Goal: Task Accomplishment & Management: Use online tool/utility

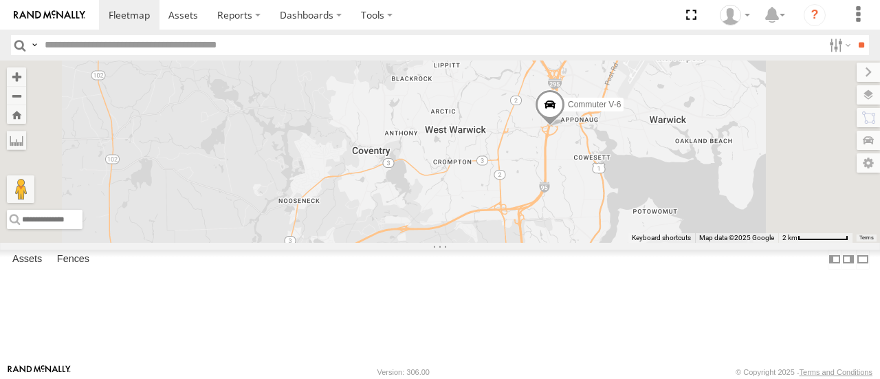
drag, startPoint x: 748, startPoint y: 147, endPoint x: 729, endPoint y: 192, distance: 49.3
click at [729, 192] on div "Commuter V-6" at bounding box center [440, 152] width 880 height 182
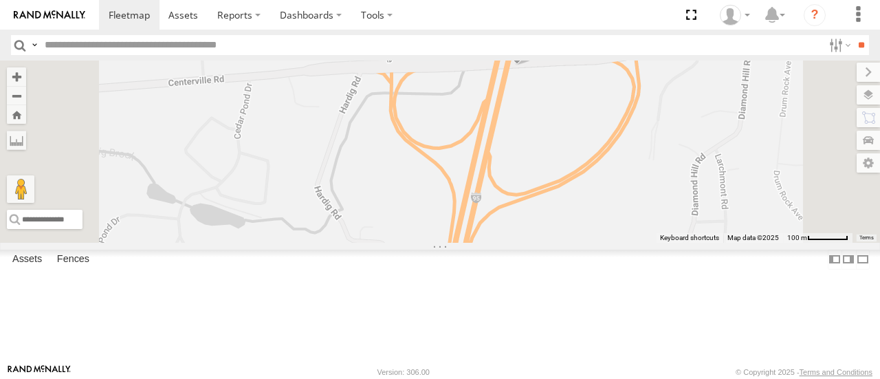
drag, startPoint x: 739, startPoint y: 118, endPoint x: 713, endPoint y: 175, distance: 62.8
click at [713, 175] on div "Commuter V-6" at bounding box center [440, 152] width 880 height 182
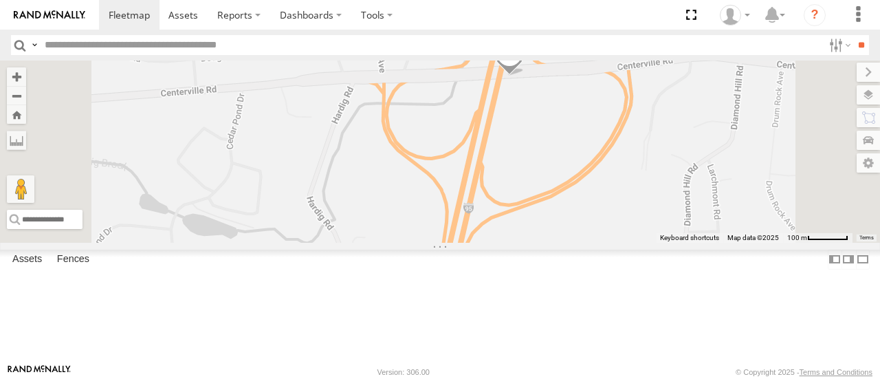
click at [525, 76] on span at bounding box center [510, 57] width 30 height 37
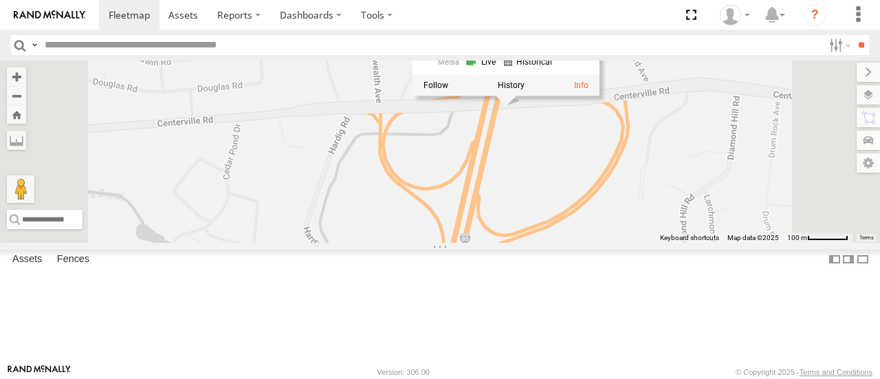
drag, startPoint x: 720, startPoint y: 185, endPoint x: 697, endPoint y: 256, distance: 74.4
click at [697, 242] on div "Commuter V-6 Commuter V-6 All Assets Centerville Rd Warwick 41.69744 , -71.4749…" at bounding box center [440, 152] width 880 height 182
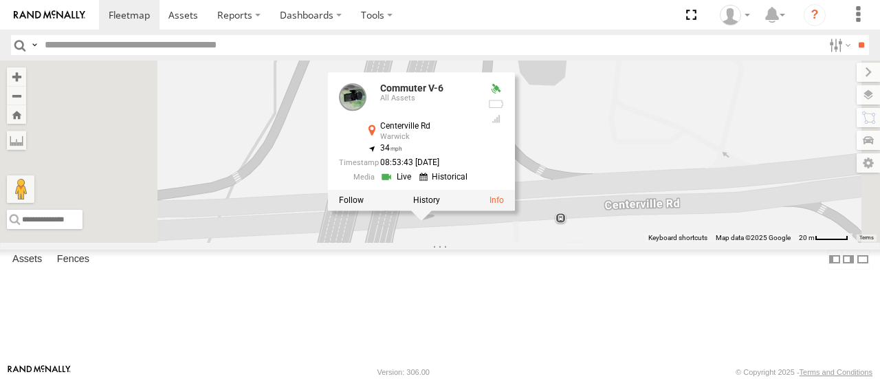
drag, startPoint x: 641, startPoint y: 319, endPoint x: 647, endPoint y: 352, distance: 32.8
click at [647, 242] on div "Commuter V-6 Commuter V-6 All Assets Centerville Rd Warwick 41.69744 , -71.4749…" at bounding box center [440, 152] width 880 height 182
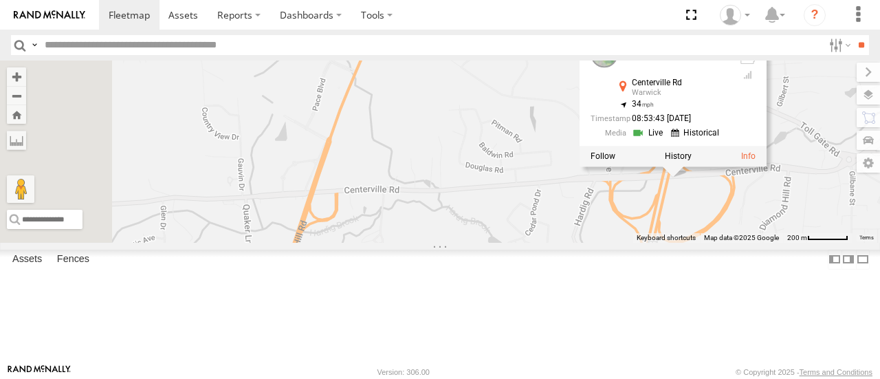
drag, startPoint x: 457, startPoint y: 308, endPoint x: 753, endPoint y: 264, distance: 299.7
click at [753, 242] on div "Commuter V-6 Commuter V-6 All Assets Centerville Rd Warwick 41.69744 , -71.4749…" at bounding box center [440, 152] width 880 height 182
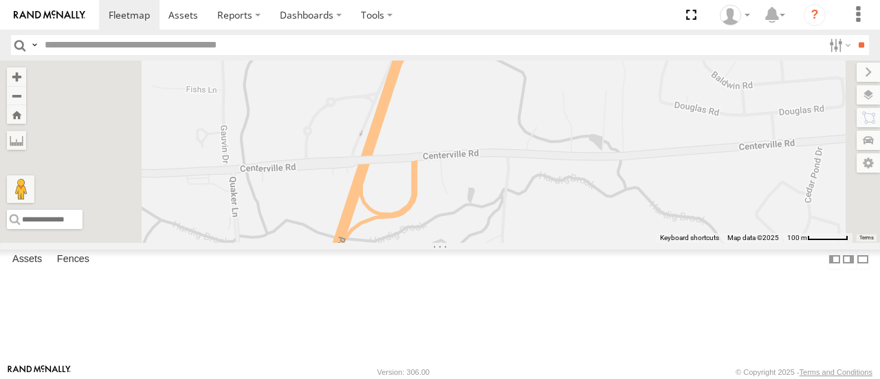
drag, startPoint x: 575, startPoint y: 234, endPoint x: 584, endPoint y: 255, distance: 23.1
click at [587, 242] on div "Commuter V-6 Commuter V-6 All Assets Centerville Rd Warwick 41.69744 , -71.4749…" at bounding box center [440, 152] width 880 height 182
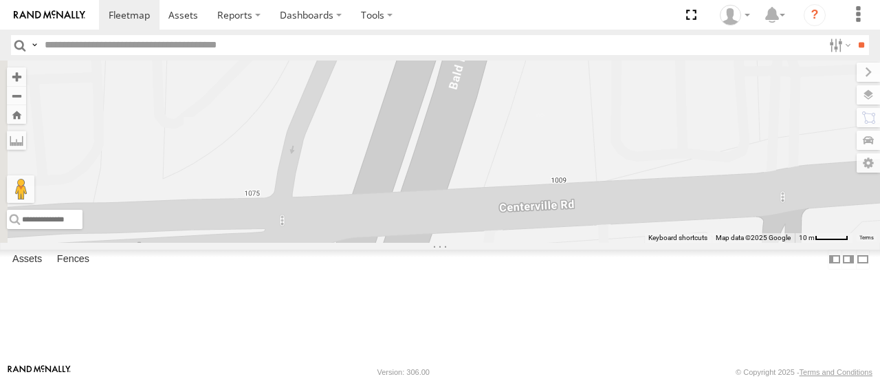
drag, startPoint x: 616, startPoint y: 230, endPoint x: 658, endPoint y: 128, distance: 110.8
click at [658, 128] on div "Commuter V-6 Commuter V-6 All Assets Centerville Rd Warwick 41.69744 , -71.4749…" at bounding box center [440, 152] width 880 height 182
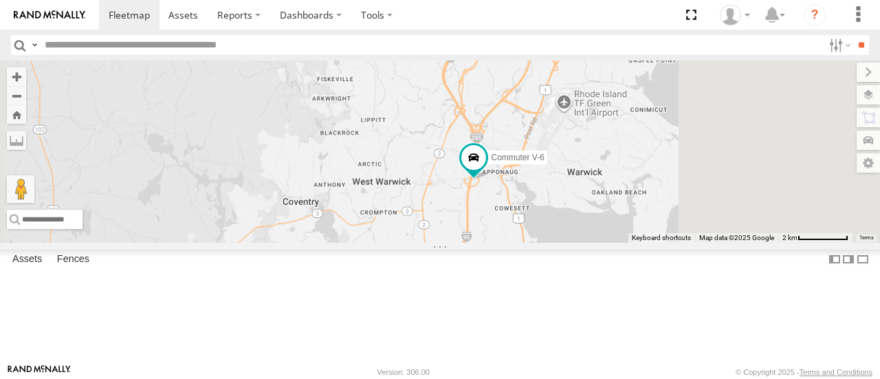
drag, startPoint x: 801, startPoint y: 266, endPoint x: 660, endPoint y: 85, distance: 229.0
click at [661, 85] on div "Commuter V-6" at bounding box center [440, 152] width 880 height 182
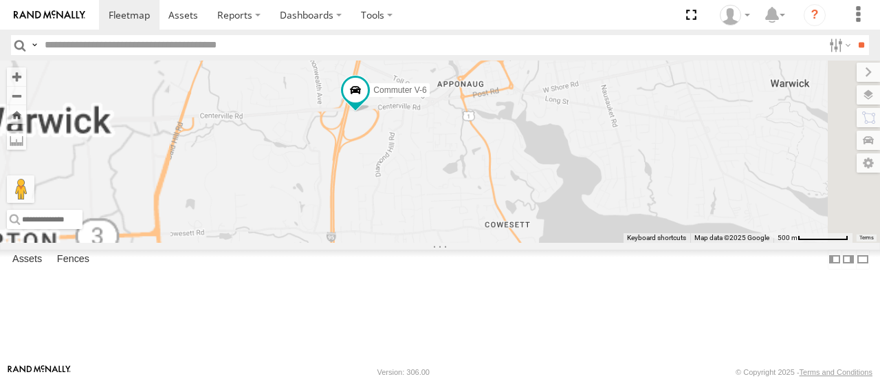
drag, startPoint x: 533, startPoint y: 120, endPoint x: 561, endPoint y: 227, distance: 110.3
click at [563, 225] on div "Commuter V-6" at bounding box center [440, 152] width 880 height 182
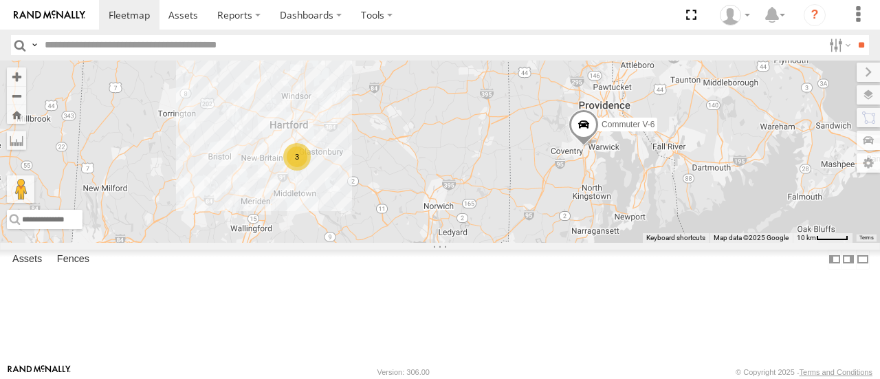
click at [0, 0] on div "Commuter V-7" at bounding box center [0, 0] width 0 height 0
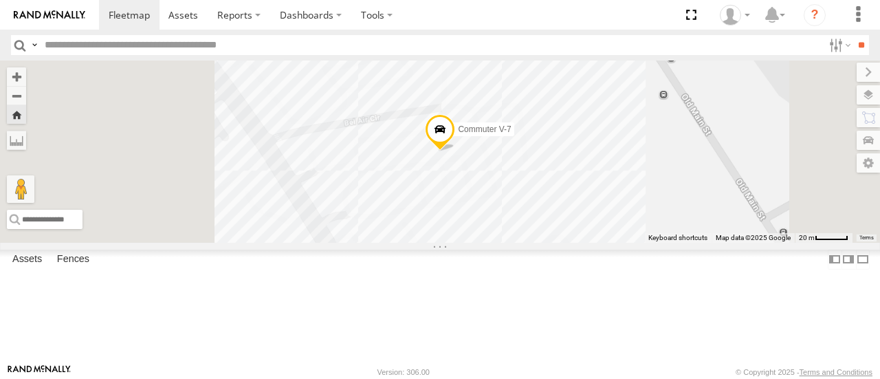
click at [0, 0] on div at bounding box center [0, 0] width 0 height 0
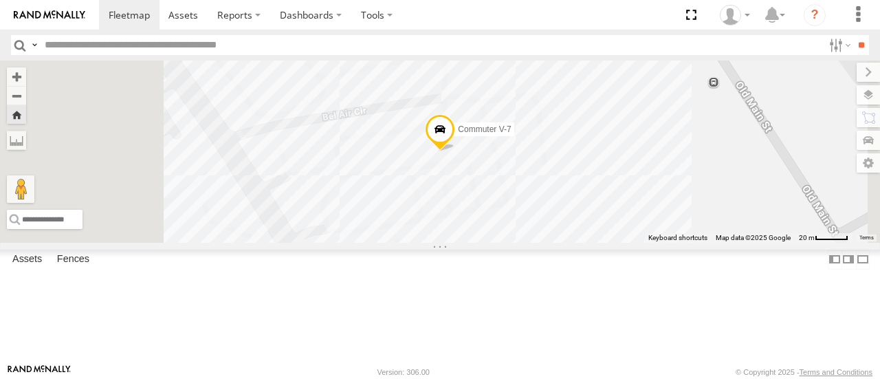
click at [455, 152] on span at bounding box center [440, 133] width 30 height 37
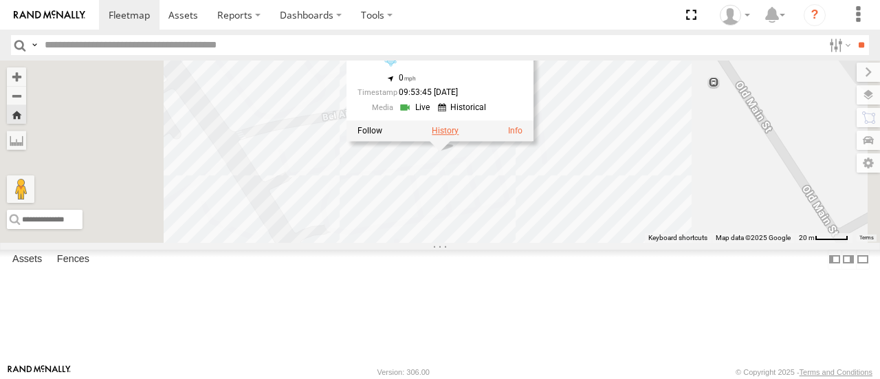
click at [459, 136] on label at bounding box center [445, 132] width 27 height 10
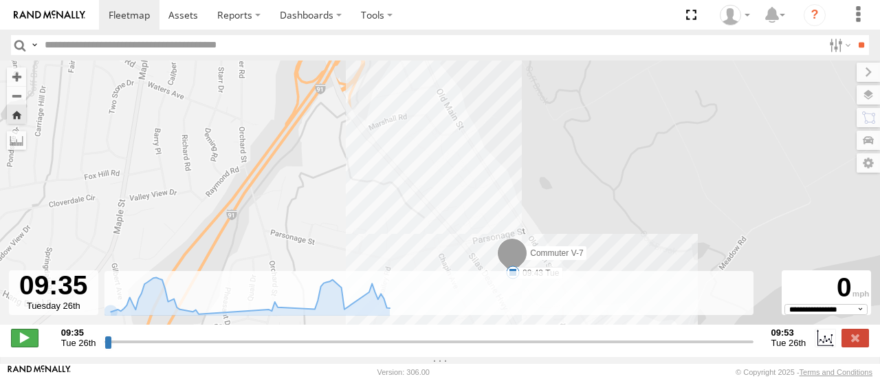
click at [23, 347] on span at bounding box center [25, 338] width 28 height 18
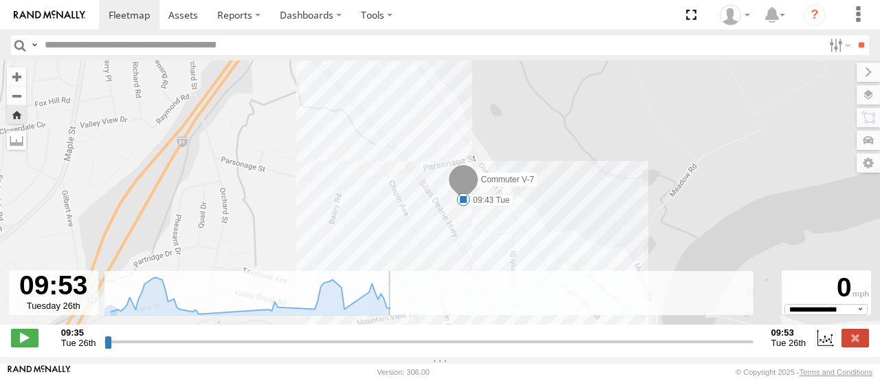
type input "**********"
click at [122, 8] on span at bounding box center [129, 14] width 41 height 13
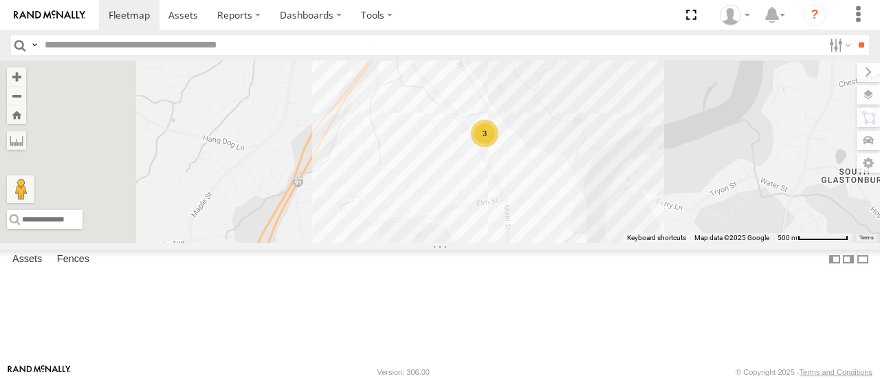
drag, startPoint x: 486, startPoint y: 142, endPoint x: 710, endPoint y: 274, distance: 260.3
click at [710, 242] on div "Commuter V-6 3" at bounding box center [440, 152] width 880 height 182
click at [0, 0] on div "Commuter V-7" at bounding box center [0, 0] width 0 height 0
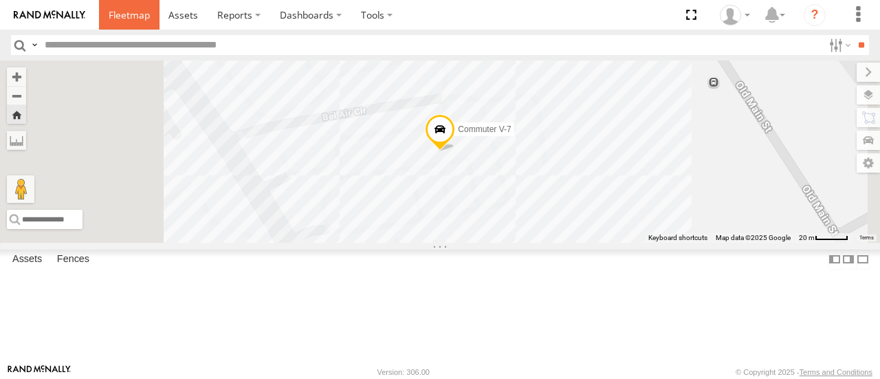
click at [118, 17] on span at bounding box center [129, 14] width 41 height 13
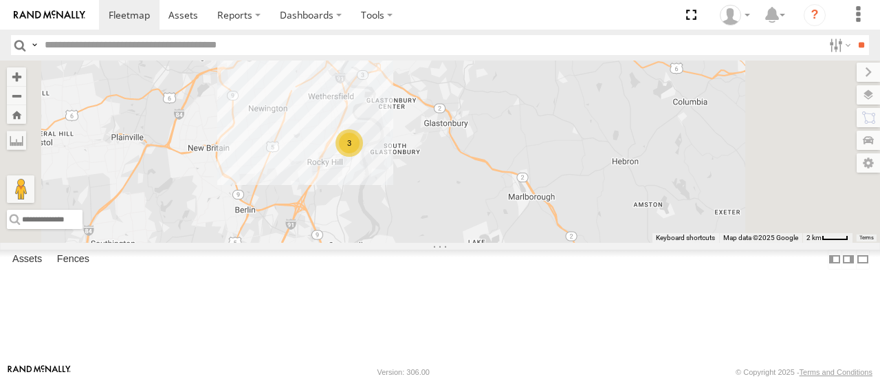
drag, startPoint x: 545, startPoint y: 264, endPoint x: 561, endPoint y: 199, distance: 67.1
click at [561, 199] on div "Commuter V-6 3" at bounding box center [440, 152] width 880 height 182
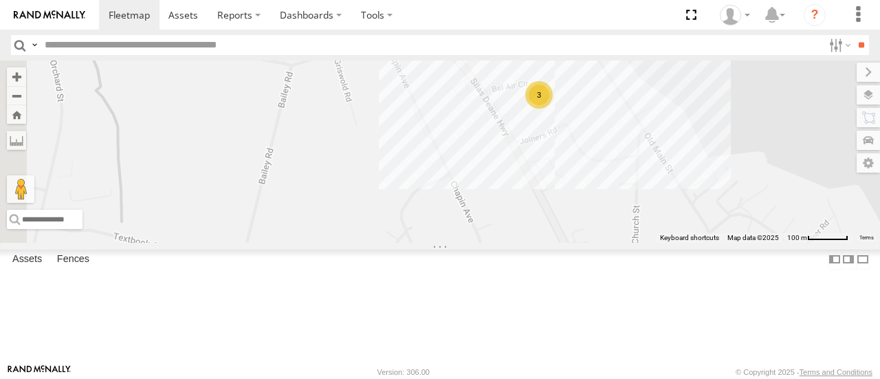
drag, startPoint x: 524, startPoint y: 151, endPoint x: 565, endPoint y: 228, distance: 88.0
click at [565, 228] on div "Commuter V-6 3" at bounding box center [440, 152] width 880 height 182
click at [0, 0] on div at bounding box center [0, 0] width 0 height 0
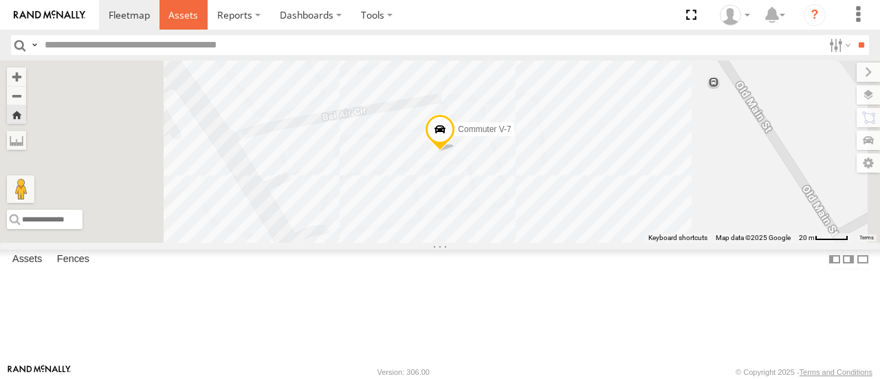
click at [190, 19] on span at bounding box center [184, 14] width 30 height 13
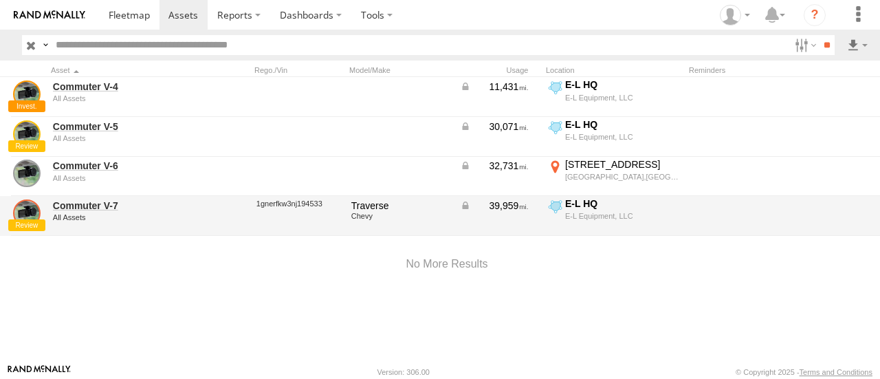
click at [19, 212] on link at bounding box center [27, 213] width 28 height 28
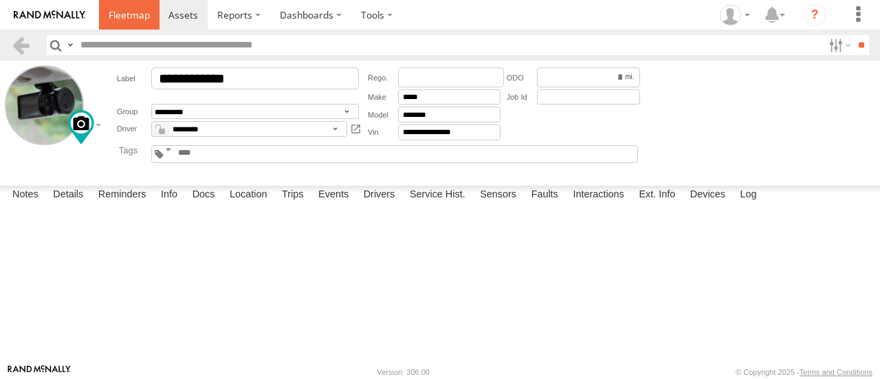
click at [116, 14] on span at bounding box center [129, 14] width 41 height 13
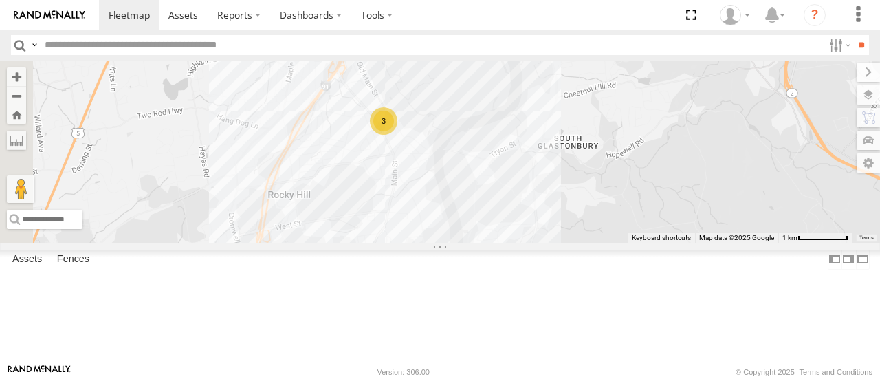
drag, startPoint x: 426, startPoint y: 177, endPoint x: 598, endPoint y: 271, distance: 195.2
click at [597, 242] on div "Commuter V-6 3" at bounding box center [440, 152] width 880 height 182
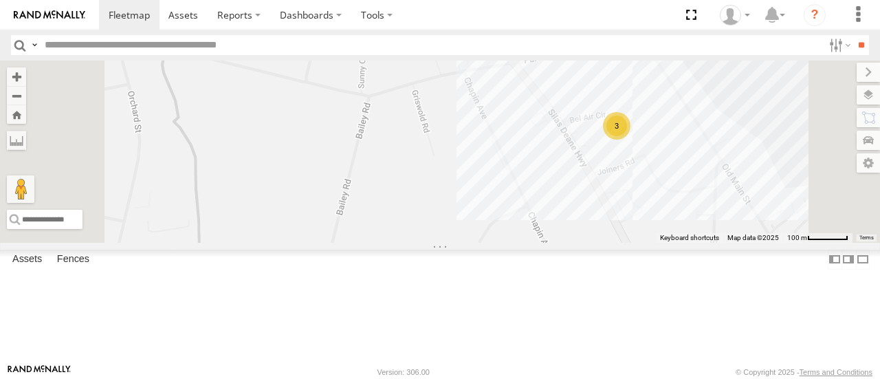
click at [603, 242] on div "Commuter V-6 3" at bounding box center [440, 152] width 880 height 182
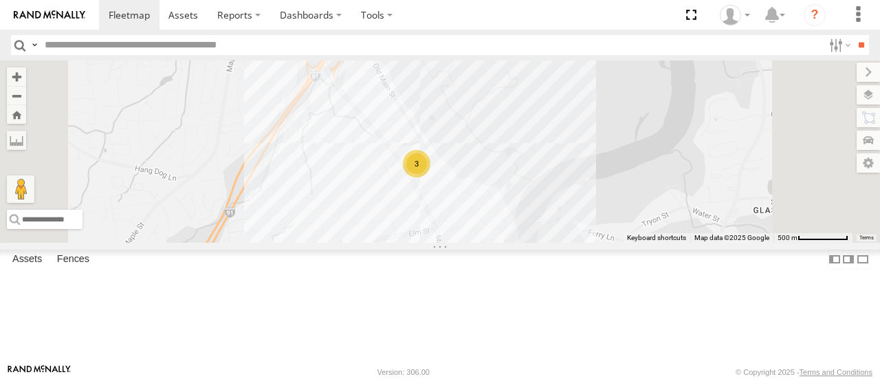
drag, startPoint x: 656, startPoint y: 234, endPoint x: 634, endPoint y: 243, distance: 23.8
click at [634, 242] on div "Commuter V-6 3" at bounding box center [440, 152] width 880 height 182
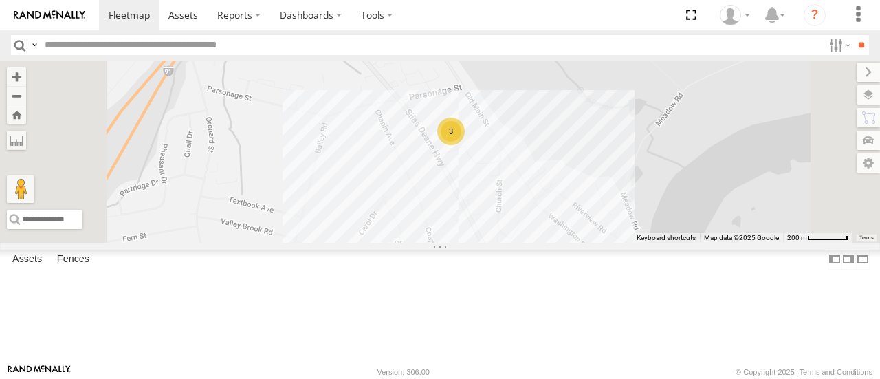
drag, startPoint x: 600, startPoint y: 156, endPoint x: 627, endPoint y: 228, distance: 76.6
click at [627, 228] on div "Commuter V-6 3" at bounding box center [440, 152] width 880 height 182
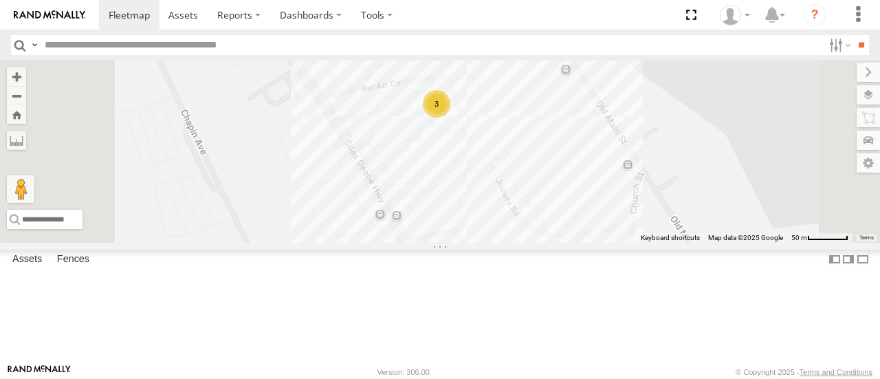
click at [0, 0] on span at bounding box center [0, 0] width 0 height 0
type input "**********"
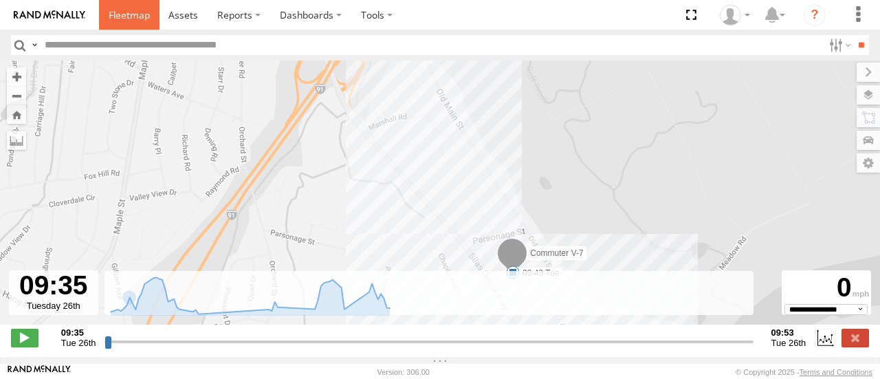
click at [113, 15] on span at bounding box center [129, 14] width 41 height 13
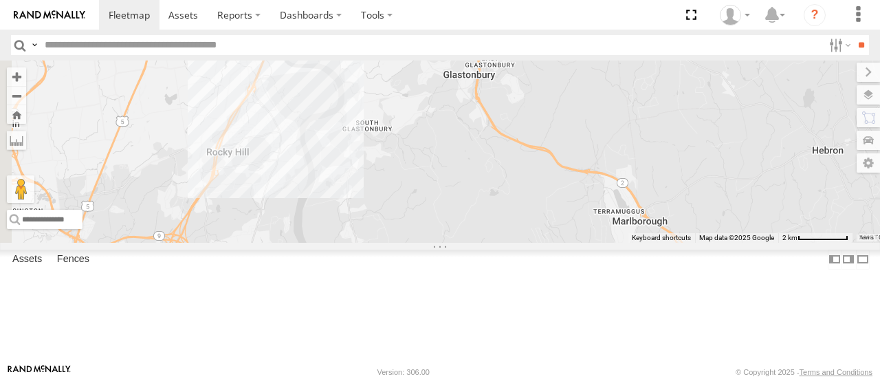
drag, startPoint x: 418, startPoint y: 184, endPoint x: 642, endPoint y: 218, distance: 226.9
click at [642, 218] on div "Commuter V-6" at bounding box center [440, 152] width 880 height 182
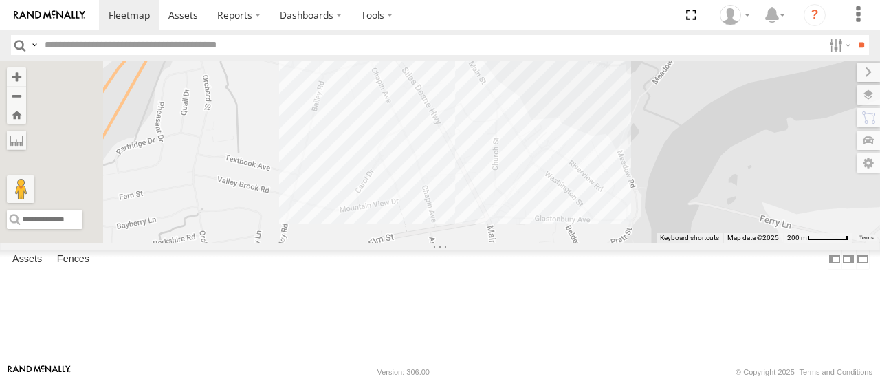
drag, startPoint x: 406, startPoint y: 148, endPoint x: 691, endPoint y: 280, distance: 313.9
click at [691, 242] on div "Commuter V-6" at bounding box center [440, 152] width 880 height 182
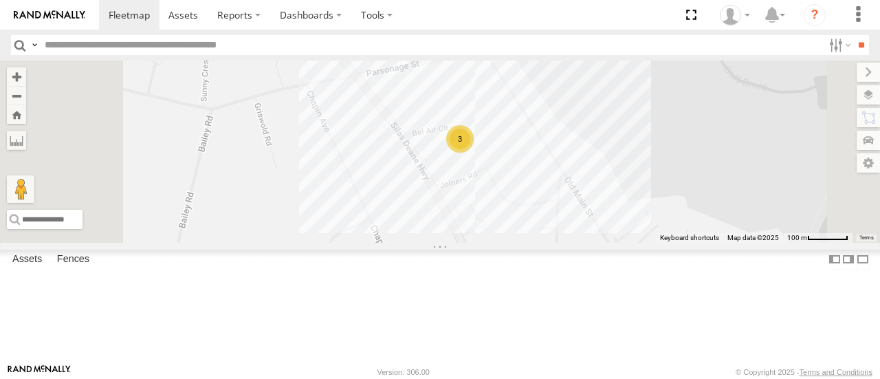
drag, startPoint x: 576, startPoint y: 162, endPoint x: 585, endPoint y: 244, distance: 83.0
click at [585, 242] on div "Commuter V-6 3" at bounding box center [440, 152] width 880 height 182
click at [0, 0] on div at bounding box center [0, 0] width 0 height 0
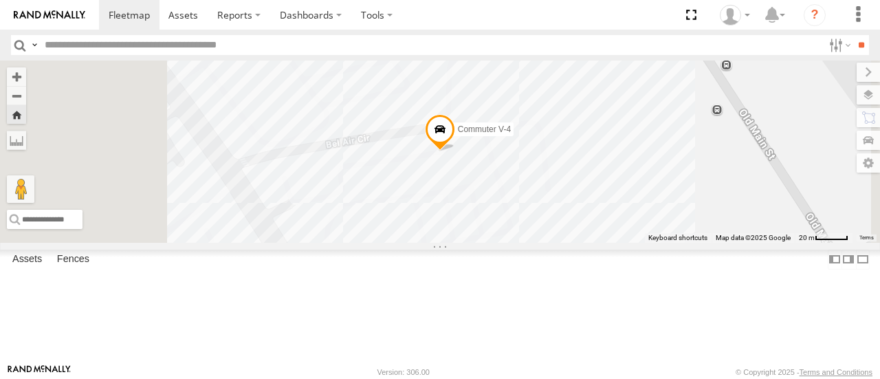
click at [0, 0] on div at bounding box center [0, 0] width 0 height 0
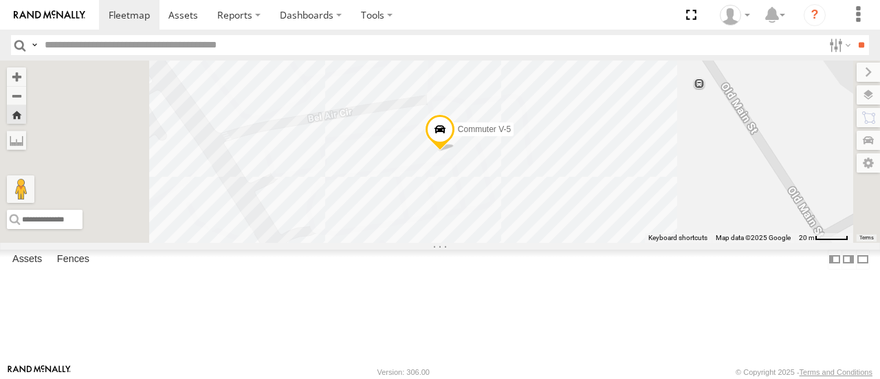
click at [0, 0] on div at bounding box center [0, 0] width 0 height 0
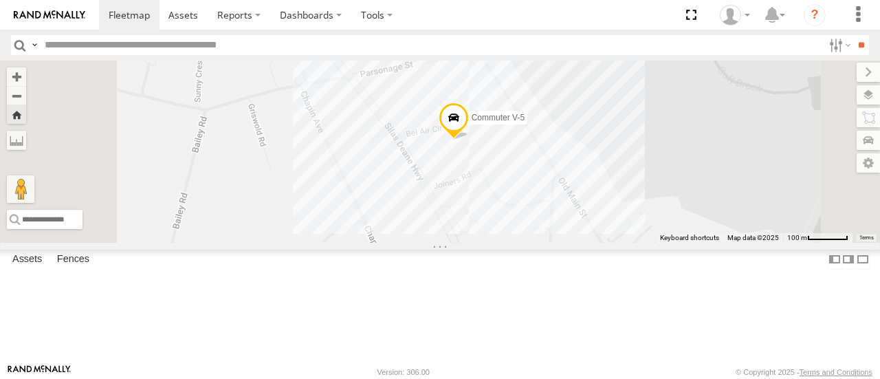
click at [0, 0] on div "Commuter V-7" at bounding box center [0, 0] width 0 height 0
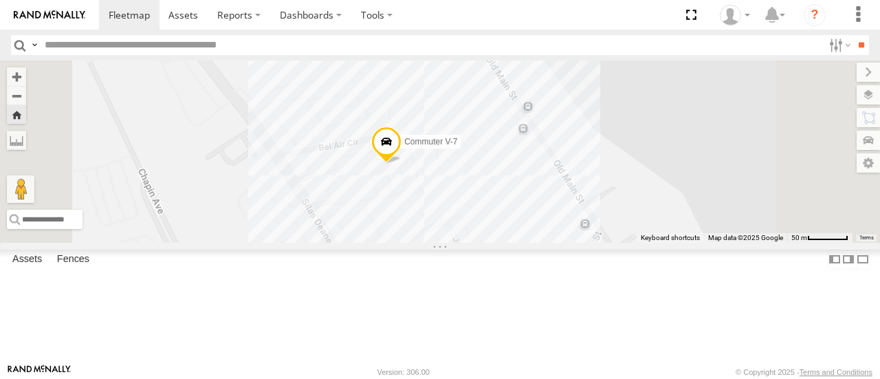
click at [0, 0] on div "Commuter V-7" at bounding box center [0, 0] width 0 height 0
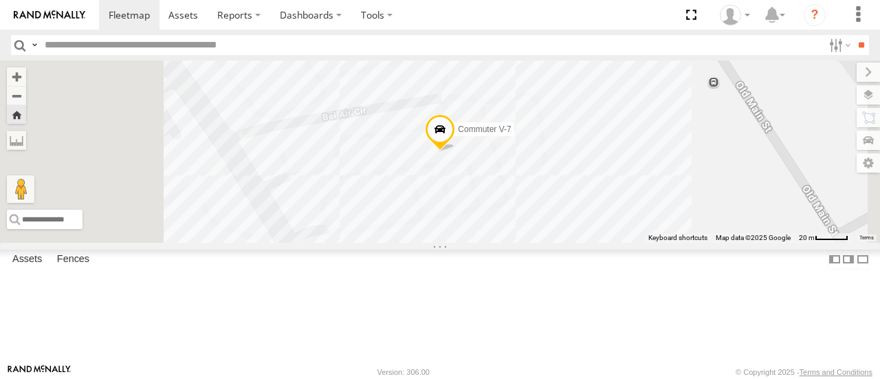
click at [455, 152] on span at bounding box center [440, 133] width 30 height 37
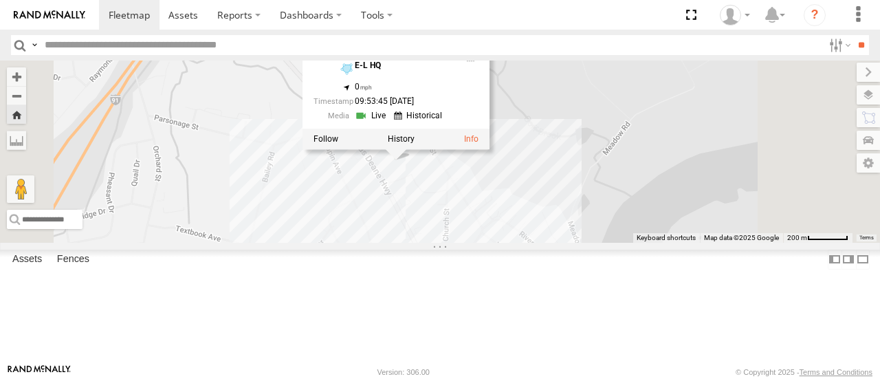
click at [479, 34] on div at bounding box center [470, 28] width 17 height 11
click at [0, 0] on div "Commuter V-7" at bounding box center [0, 0] width 0 height 0
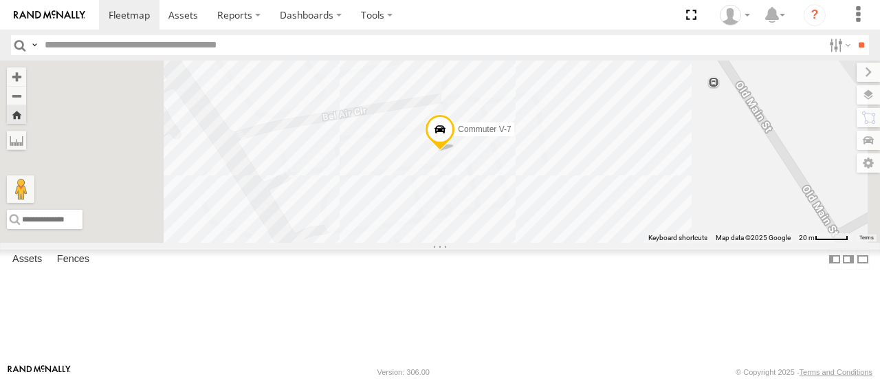
click at [455, 152] on span at bounding box center [440, 133] width 30 height 37
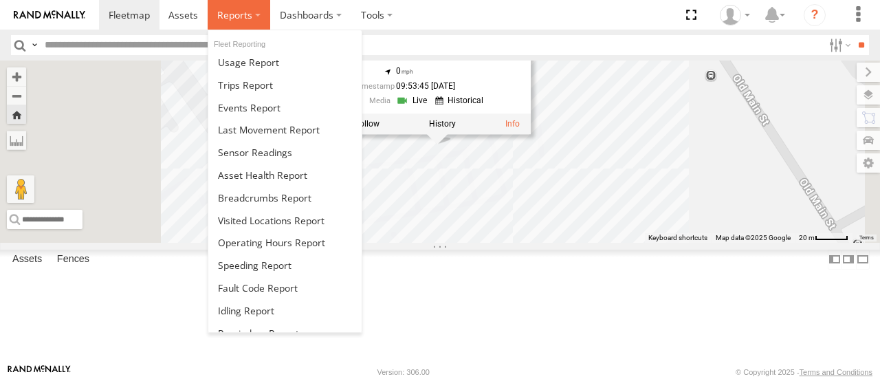
click at [233, 16] on span at bounding box center [234, 14] width 35 height 13
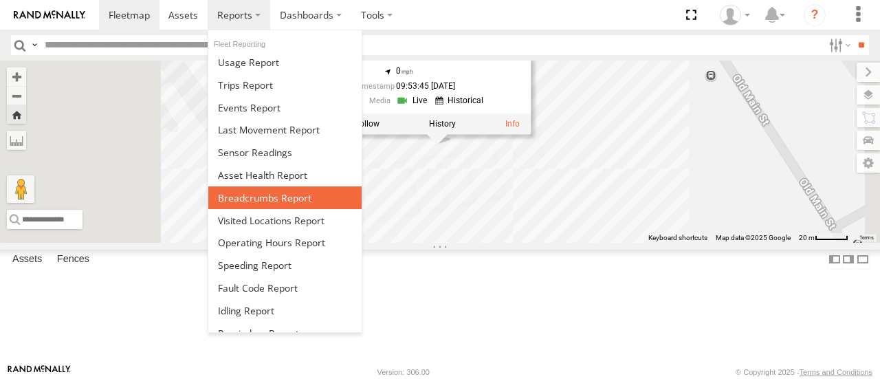
click at [253, 195] on span at bounding box center [265, 197] width 94 height 13
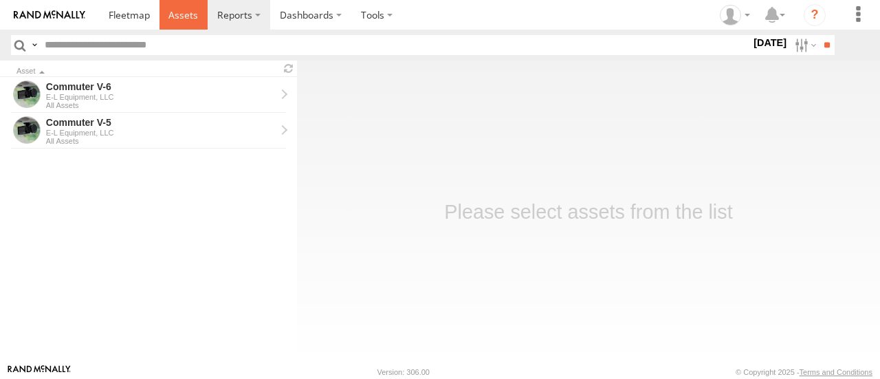
click at [195, 15] on span at bounding box center [184, 14] width 30 height 13
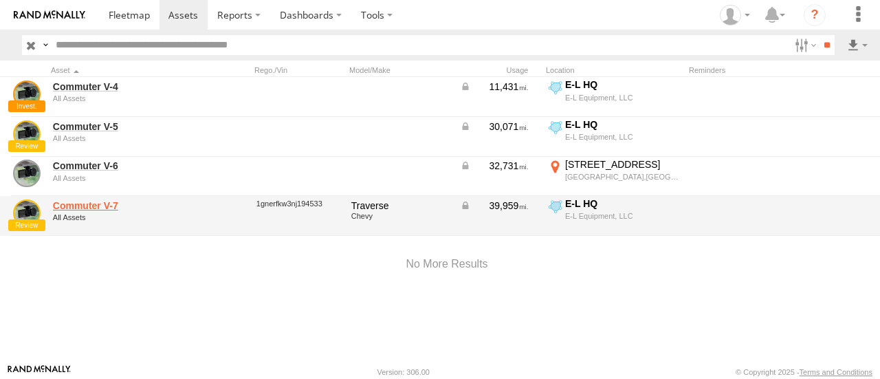
click at [69, 206] on link "Commuter V-7" at bounding box center [119, 205] width 133 height 12
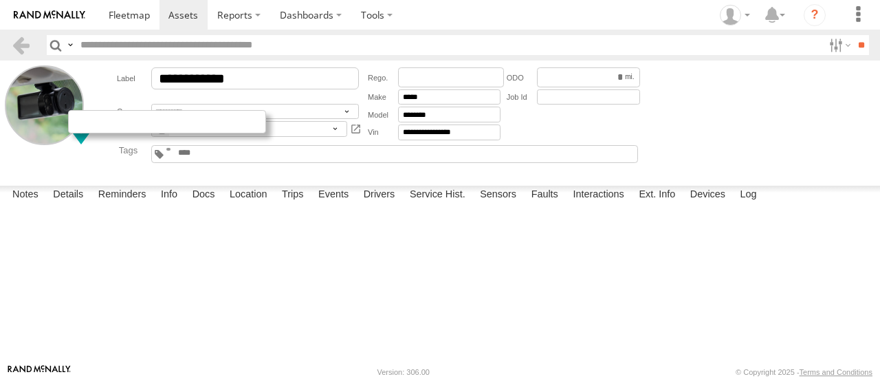
click at [83, 125] on div at bounding box center [167, 121] width 198 height 23
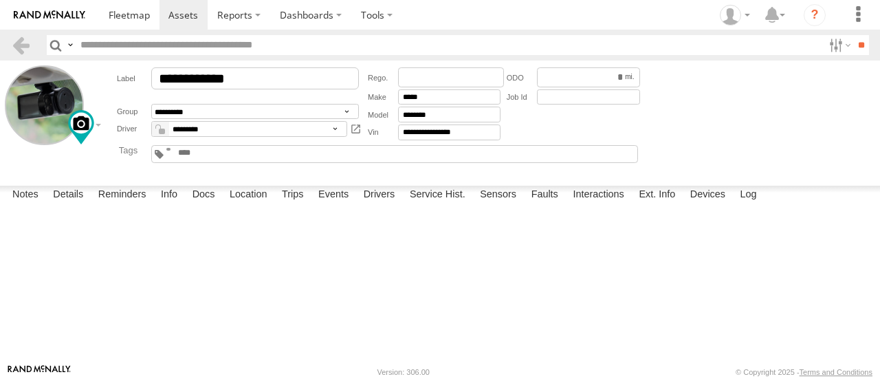
click at [489, 180] on main "**********" at bounding box center [440, 212] width 880 height 303
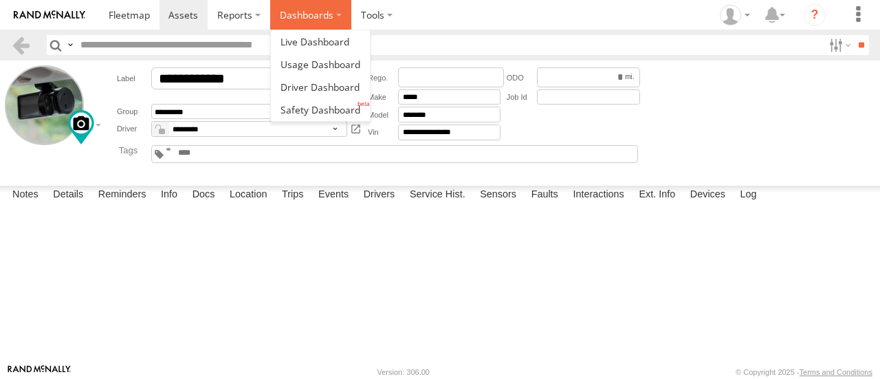
click at [294, 6] on label "Dashboards" at bounding box center [310, 15] width 81 height 30
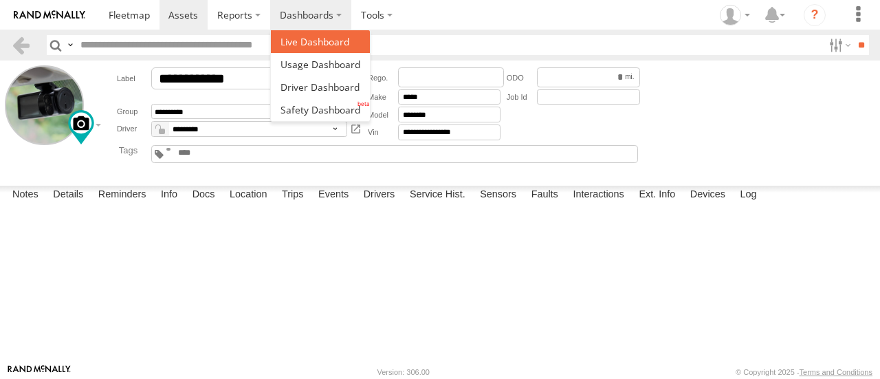
click at [301, 35] on span at bounding box center [315, 41] width 69 height 13
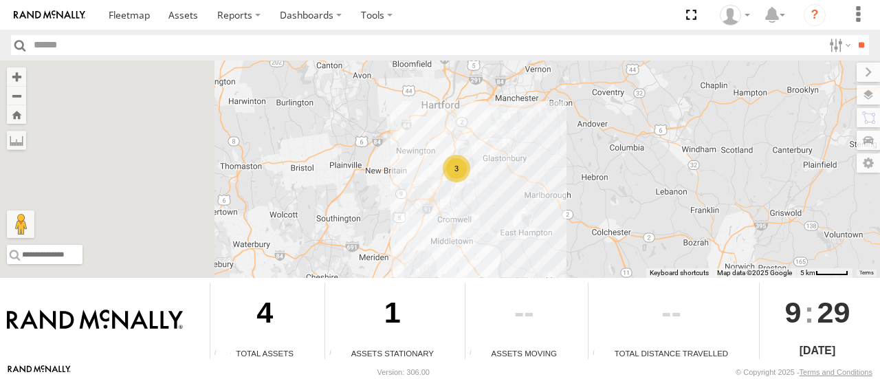
drag, startPoint x: 226, startPoint y: 177, endPoint x: 479, endPoint y: 173, distance: 253.2
click at [523, 164] on div "3 Commuter V-6" at bounding box center [440, 169] width 880 height 217
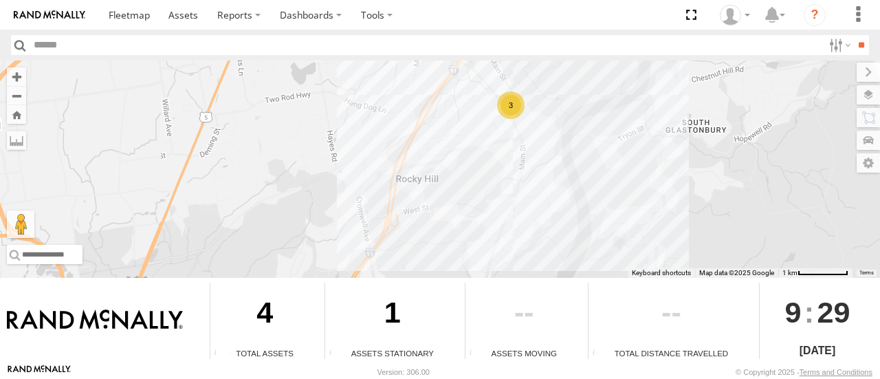
drag, startPoint x: 519, startPoint y: 116, endPoint x: 495, endPoint y: 180, distance: 68.0
click at [495, 180] on div "Commuter V-6 3" at bounding box center [440, 169] width 880 height 217
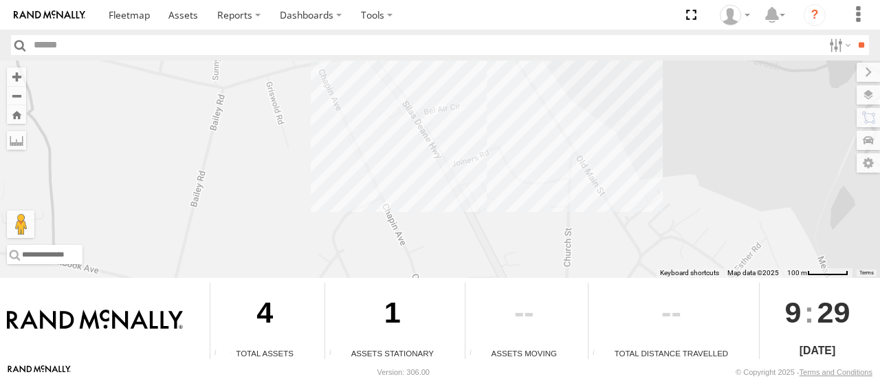
drag, startPoint x: 457, startPoint y: 110, endPoint x: 457, endPoint y: 237, distance: 127.3
click at [457, 237] on div "Commuter V-6" at bounding box center [440, 169] width 880 height 217
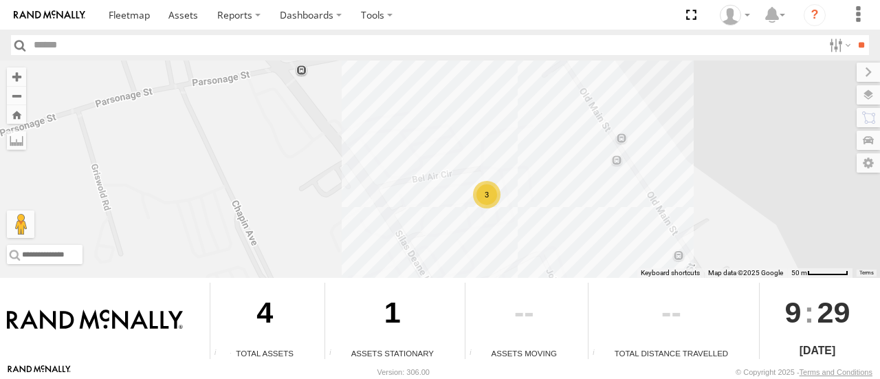
drag, startPoint x: 489, startPoint y: 129, endPoint x: 511, endPoint y: 217, distance: 90.8
click at [511, 217] on div "Commuter V-6 3" at bounding box center [440, 169] width 880 height 217
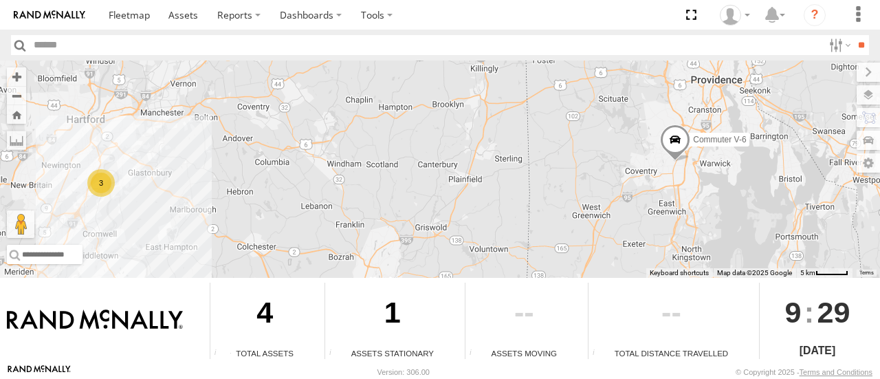
drag, startPoint x: 777, startPoint y: 199, endPoint x: 369, endPoint y: 199, distance: 408.6
click at [369, 199] on div "Commuter V-6 3" at bounding box center [440, 169] width 880 height 217
click at [674, 148] on span at bounding box center [675, 143] width 30 height 37
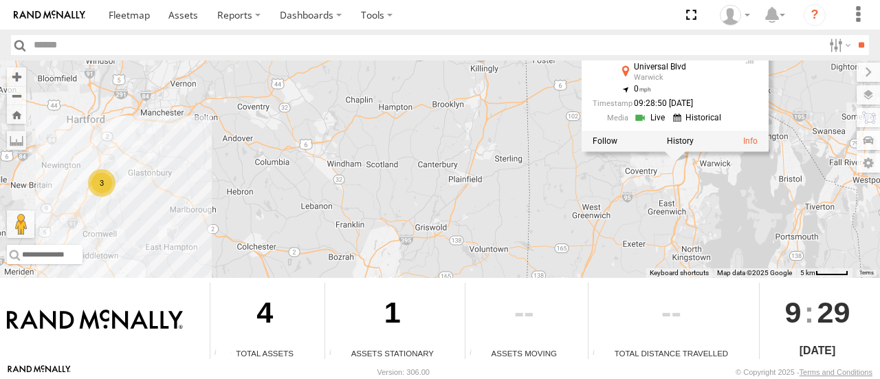
drag, startPoint x: 658, startPoint y: 194, endPoint x: 521, endPoint y: 246, distance: 146.3
click at [521, 246] on div "Commuter V-6 3 Commuter V-6 All Assets Universal Blvd Warwick 41.70222 , -71.49…" at bounding box center [440, 169] width 880 height 217
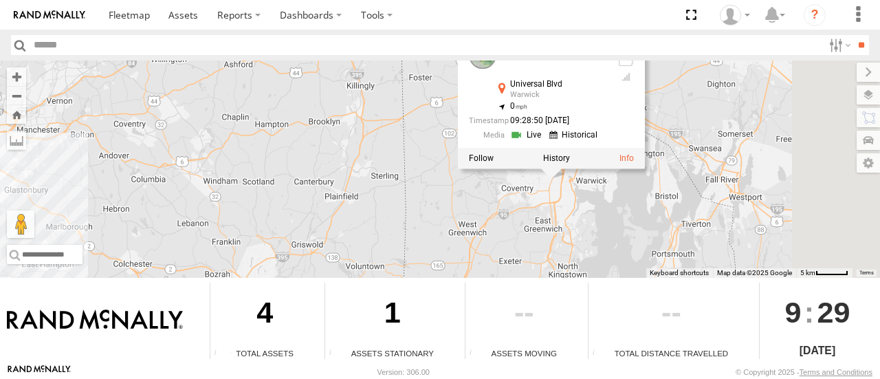
drag, startPoint x: 625, startPoint y: 230, endPoint x: 501, endPoint y: 247, distance: 125.0
click at [501, 247] on div "Commuter V-6 3 Commuter V-6 All Assets Universal Blvd Warwick 41.70222 , -71.49…" at bounding box center [440, 169] width 880 height 217
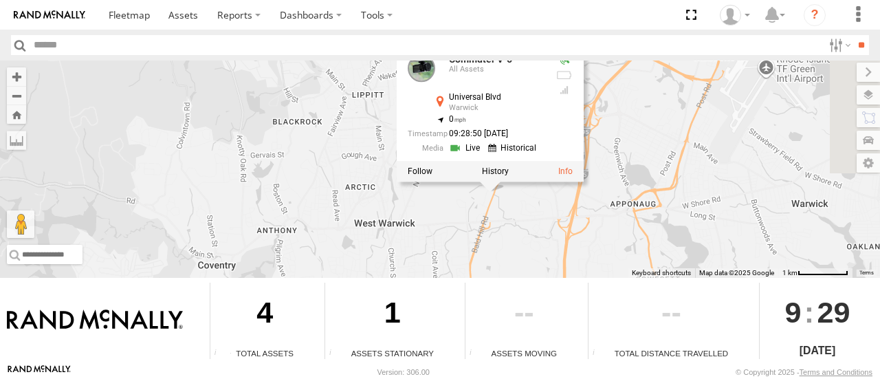
drag, startPoint x: 561, startPoint y: 149, endPoint x: 476, endPoint y: 233, distance: 119.2
click at [472, 240] on div "Commuter V-6 Commuter V-6 All Assets Universal Blvd Warwick 41.70222 , -71.4959…" at bounding box center [440, 169] width 880 height 217
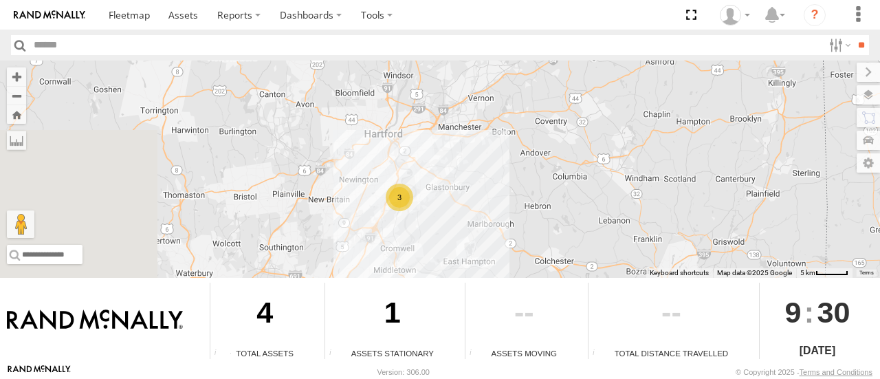
drag, startPoint x: 564, startPoint y: 162, endPoint x: 556, endPoint y: 162, distance: 8.3
click at [563, 162] on div "3 Commuter V-6" at bounding box center [440, 169] width 880 height 217
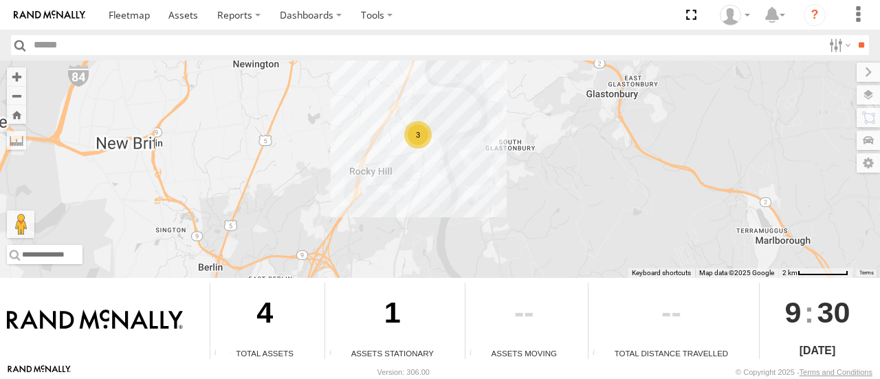
drag, startPoint x: 338, startPoint y: 144, endPoint x: 396, endPoint y: 184, distance: 71.2
click at [396, 184] on div "Commuter V-6 3" at bounding box center [440, 169] width 880 height 217
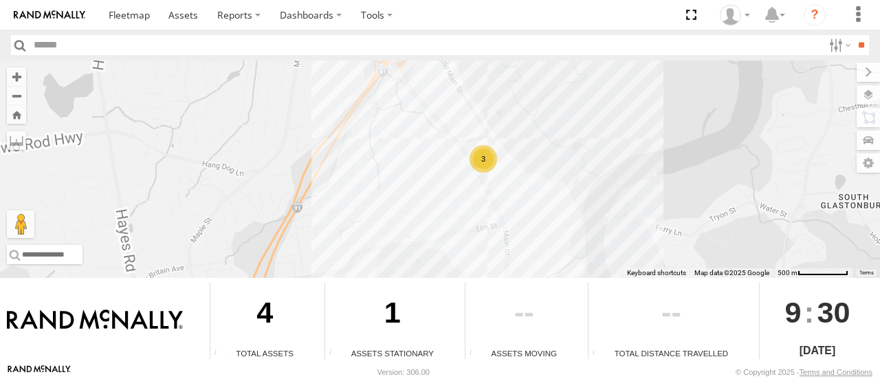
drag, startPoint x: 435, startPoint y: 120, endPoint x: 438, endPoint y: 188, distance: 68.2
click at [438, 188] on div "Commuter V-6 3" at bounding box center [440, 169] width 880 height 217
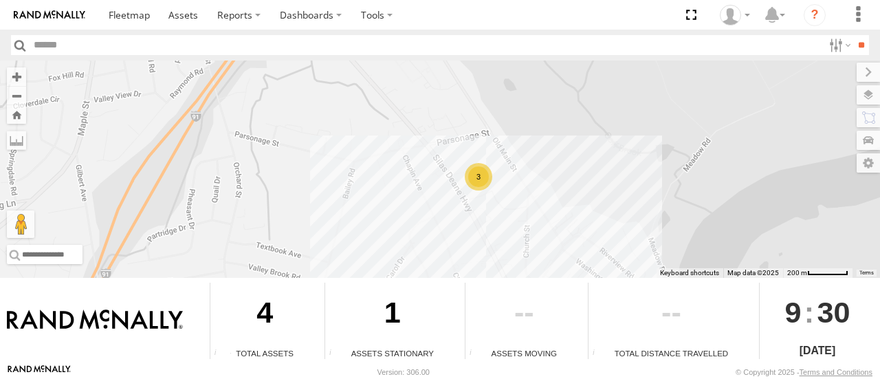
drag, startPoint x: 484, startPoint y: 180, endPoint x: 523, endPoint y: 223, distance: 58.0
click at [523, 223] on div "Commuter V-6 3" at bounding box center [440, 169] width 880 height 217
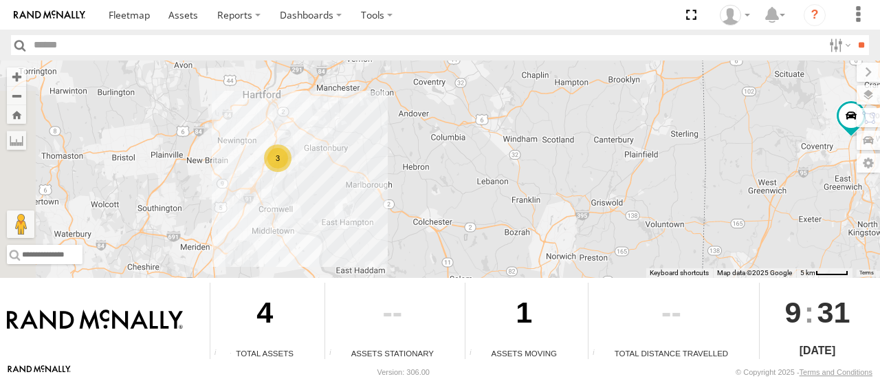
drag, startPoint x: 274, startPoint y: 157, endPoint x: 321, endPoint y: 153, distance: 47.6
click at [323, 152] on div "3 Commuter V-6" at bounding box center [440, 169] width 880 height 217
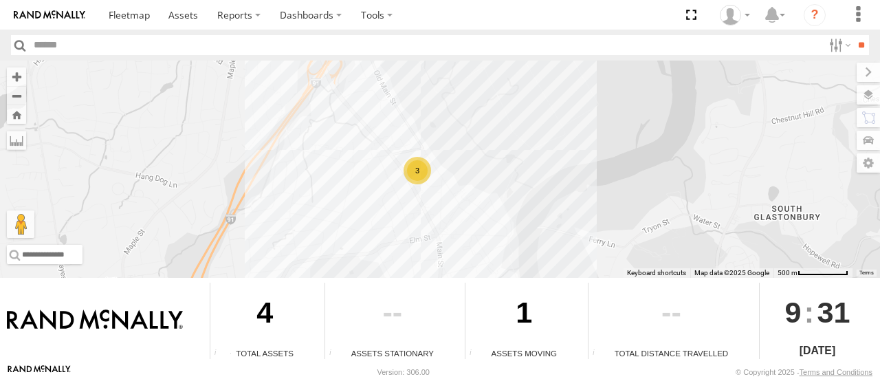
drag, startPoint x: 178, startPoint y: 171, endPoint x: 570, endPoint y: 188, distance: 391.8
click at [570, 188] on div "Commuter V-6 3" at bounding box center [440, 169] width 880 height 217
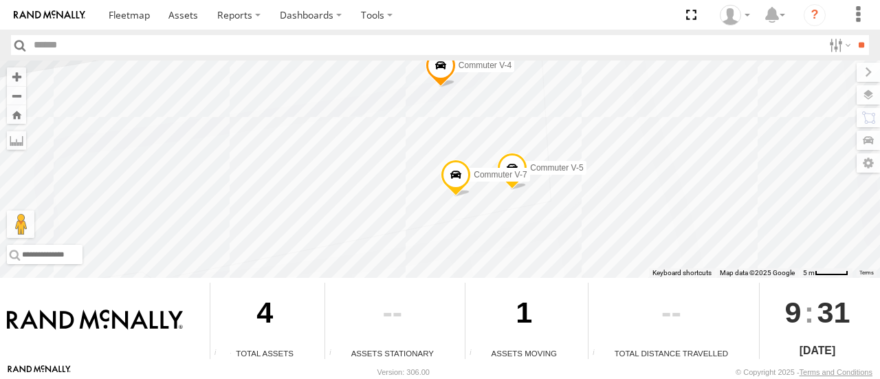
click at [454, 170] on span at bounding box center [456, 178] width 30 height 37
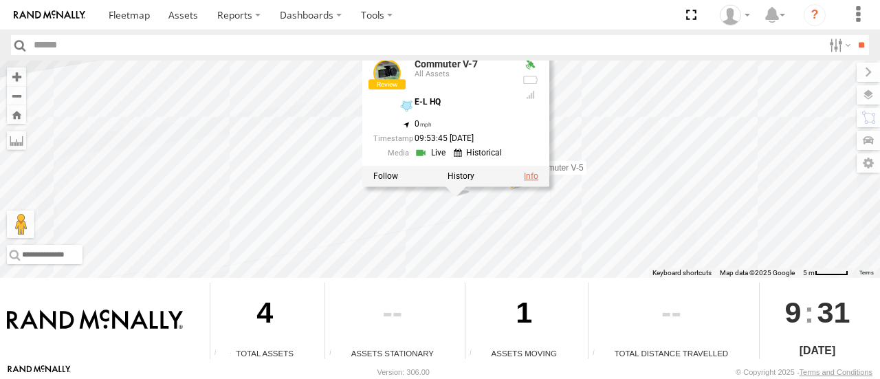
click at [530, 174] on link at bounding box center [531, 177] width 14 height 10
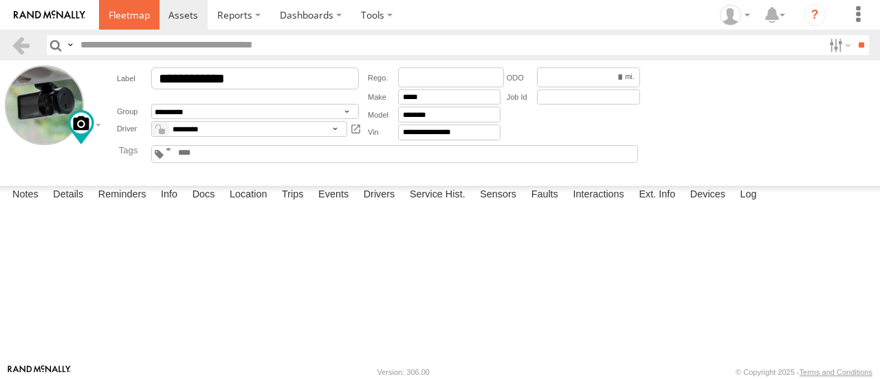
click at [132, 24] on link at bounding box center [129, 15] width 61 height 30
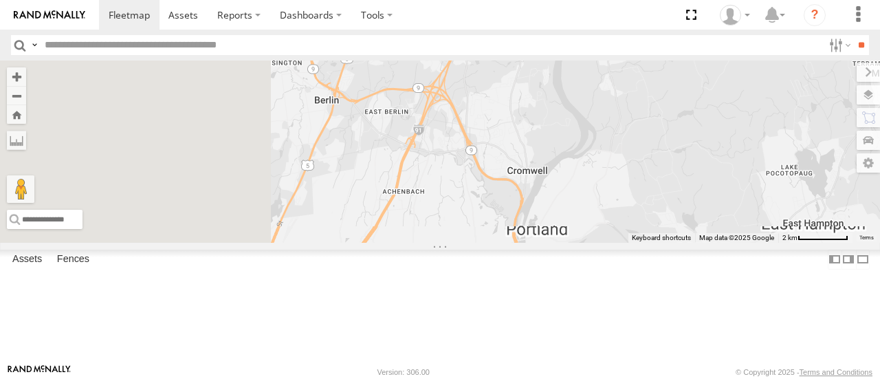
drag, startPoint x: 613, startPoint y: 202, endPoint x: 663, endPoint y: 215, distance: 51.7
click at [663, 215] on div "Commuter V-6 2" at bounding box center [440, 152] width 880 height 182
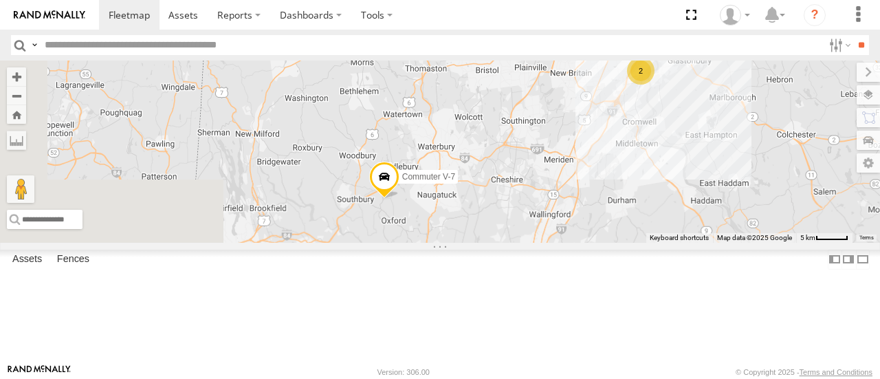
drag, startPoint x: 550, startPoint y: 239, endPoint x: 712, endPoint y: 210, distance: 164.9
click at [713, 210] on div "Commuter V-6 Commuter V-7 2" at bounding box center [440, 152] width 880 height 182
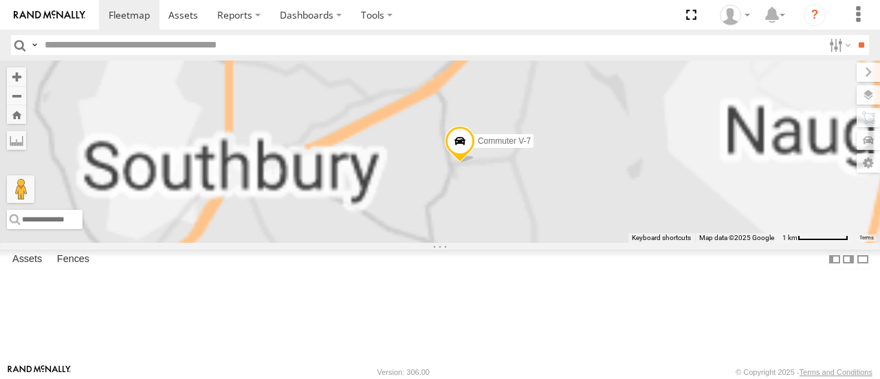
drag, startPoint x: 629, startPoint y: 256, endPoint x: 601, endPoint y: 158, distance: 102.3
click at [601, 158] on div "Commuter V-6 Commuter V-7" at bounding box center [440, 152] width 880 height 182
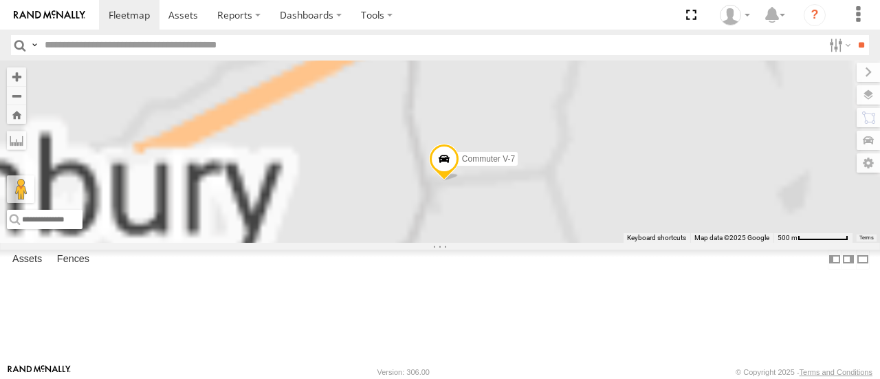
click at [515, 164] on span "Commuter V-7" at bounding box center [488, 159] width 53 height 10
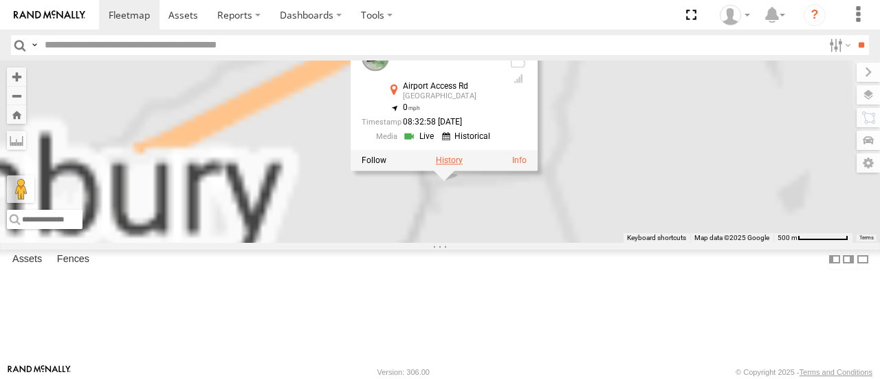
click at [463, 165] on label at bounding box center [449, 160] width 27 height 10
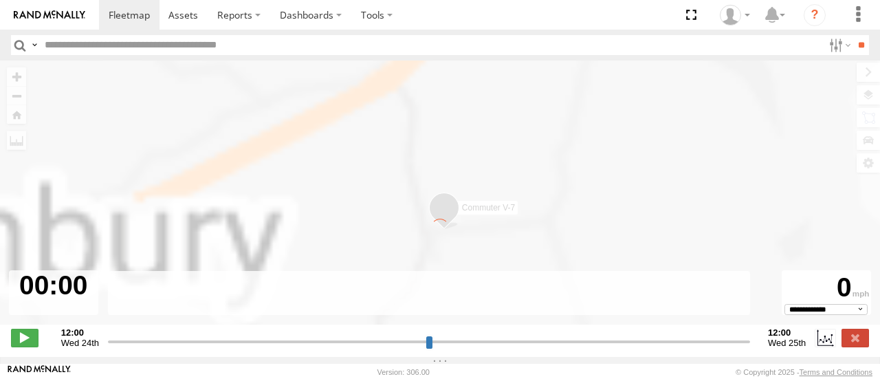
type input "**********"
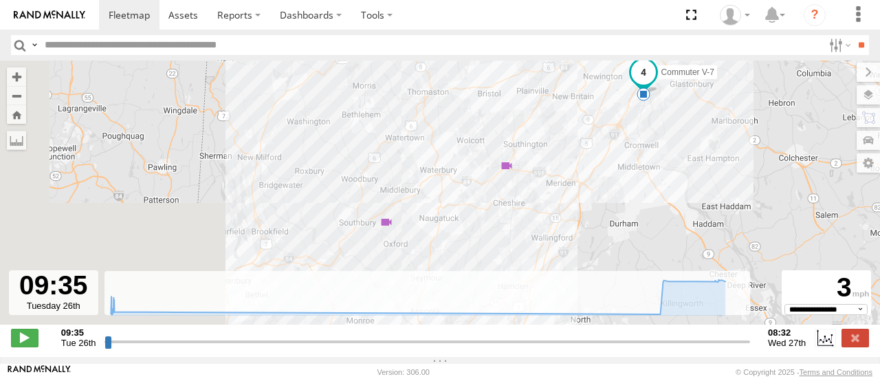
drag, startPoint x: 602, startPoint y: 223, endPoint x: 680, endPoint y: 177, distance: 90.4
click at [680, 177] on div "Commuter V-7 09:43 Tue 05:31 Wed 08:32 Wed" at bounding box center [440, 200] width 880 height 279
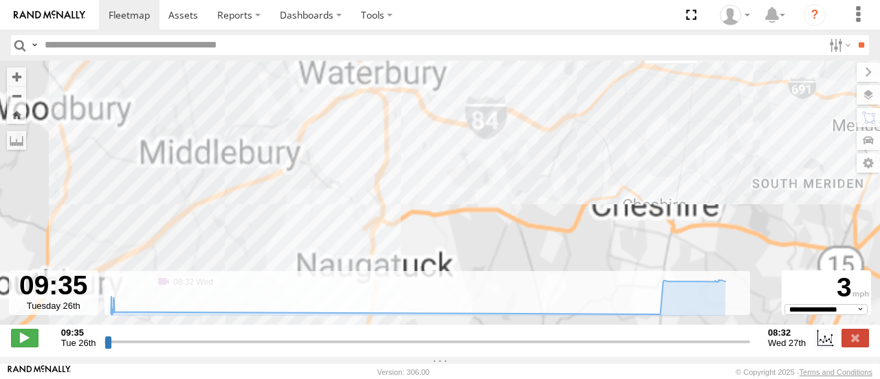
drag, startPoint x: 587, startPoint y: 120, endPoint x: 539, endPoint y: 210, distance: 102.5
click at [539, 210] on div "Commuter V-7 09:43 Tue 05:31 Wed 08:32 Wed" at bounding box center [440, 200] width 880 height 279
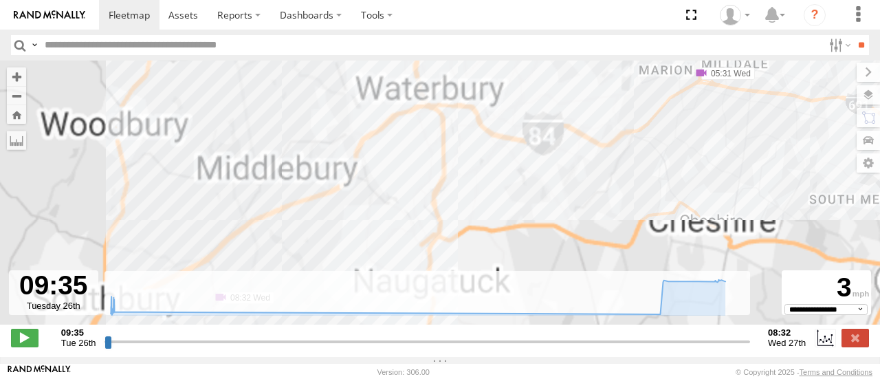
drag, startPoint x: 371, startPoint y: 212, endPoint x: 528, endPoint y: 102, distance: 191.2
click at [528, 102] on div "Commuter V-7 09:43 Tue 05:31 Wed 08:32 Wed" at bounding box center [440, 200] width 880 height 279
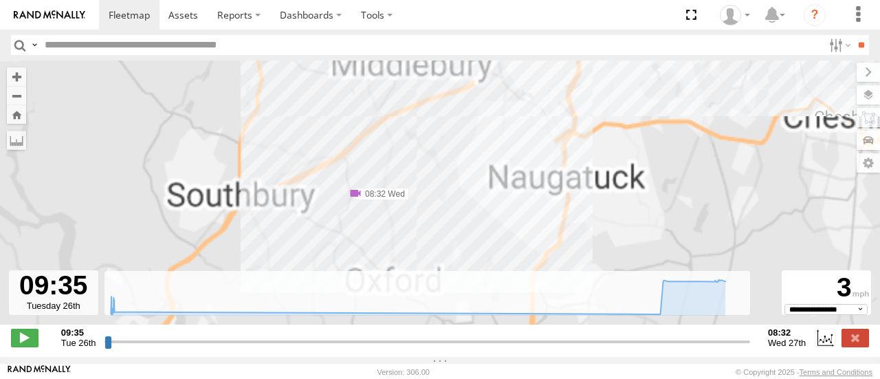
drag, startPoint x: 349, startPoint y: 213, endPoint x: 480, endPoint y: 102, distance: 171.4
click at [480, 102] on div "Commuter V-7 09:43 Tue 05:31 Wed 08:32 Wed" at bounding box center [440, 200] width 880 height 279
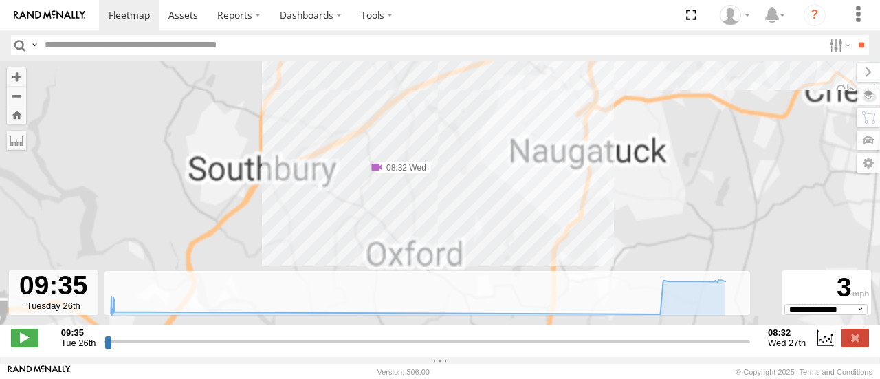
click at [386, 169] on label "08:32 Wed" at bounding box center [404, 168] width 54 height 12
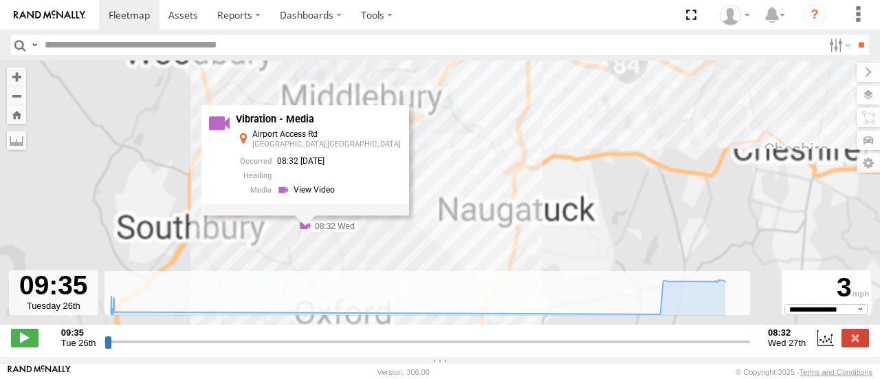
drag, startPoint x: 650, startPoint y: 100, endPoint x: 573, endPoint y: 164, distance: 100.1
click at [573, 164] on div "Commuter V-7 09:43 Tue 05:31 Wed 08:32 Wed Vibration - Media Airport Access Rd …" at bounding box center [440, 200] width 880 height 279
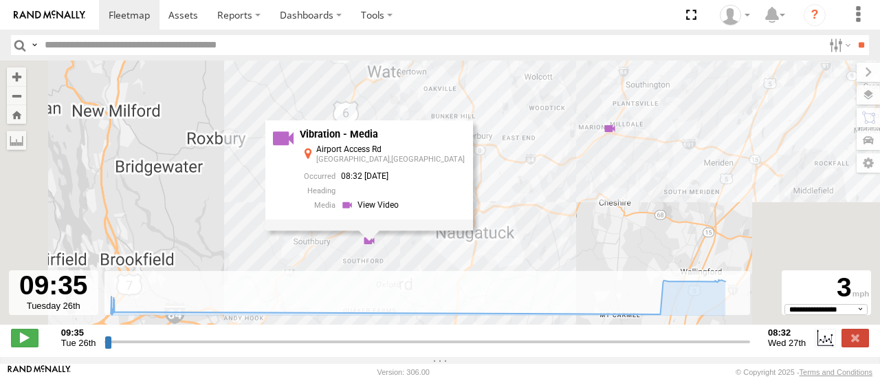
drag, startPoint x: 614, startPoint y: 140, endPoint x: 554, endPoint y: 191, distance: 78.6
click at [554, 191] on div "Commuter V-7 09:43 Tue 05:31 Wed 08:32 Wed Vibration - Media Airport Access Rd …" at bounding box center [440, 200] width 880 height 279
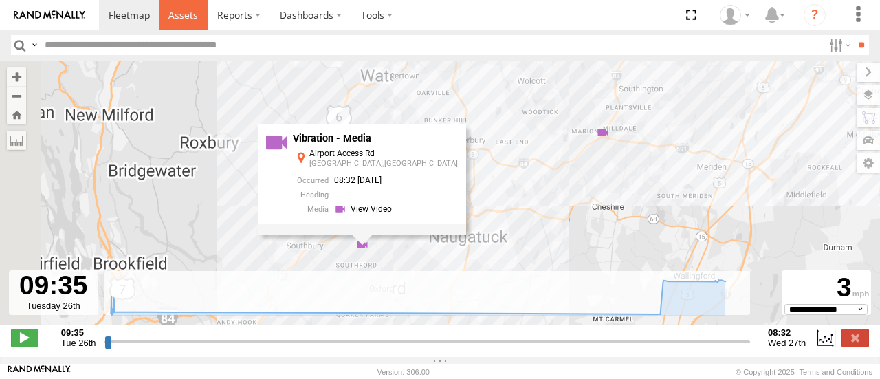
click at [180, 12] on span at bounding box center [184, 14] width 30 height 13
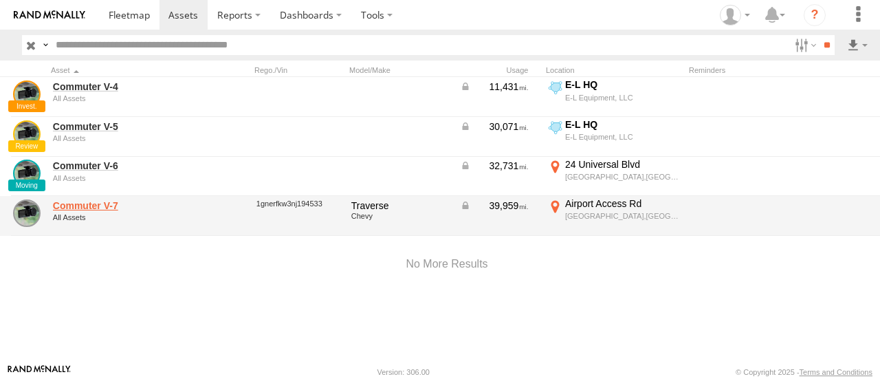
click at [72, 203] on link "Commuter V-7" at bounding box center [119, 205] width 133 height 12
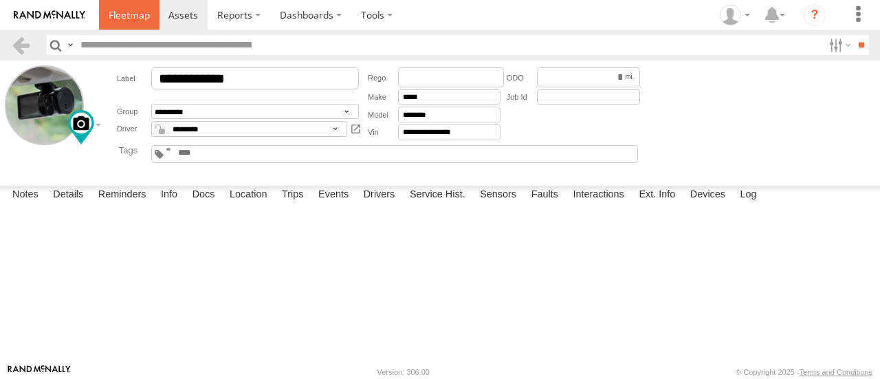
click at [118, 23] on link at bounding box center [129, 15] width 61 height 30
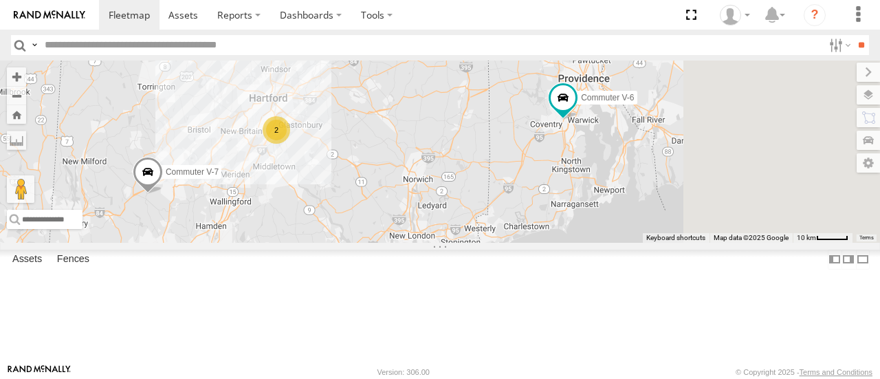
drag, startPoint x: 501, startPoint y: 170, endPoint x: 294, endPoint y: 184, distance: 206.9
click at [295, 184] on main "To navigate the map with touch gestures double-tap and hold your finger on the …" at bounding box center [440, 212] width 880 height 303
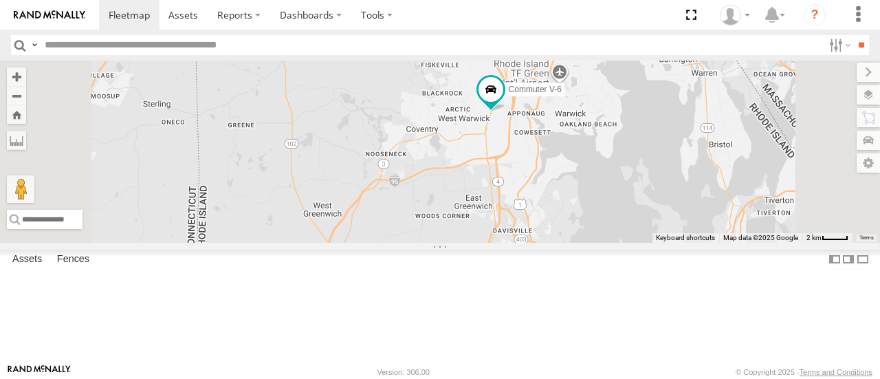
drag, startPoint x: 599, startPoint y: 218, endPoint x: 526, endPoint y: 228, distance: 74.2
click at [526, 228] on div "Commuter V-7 Commuter V-6" at bounding box center [440, 152] width 880 height 182
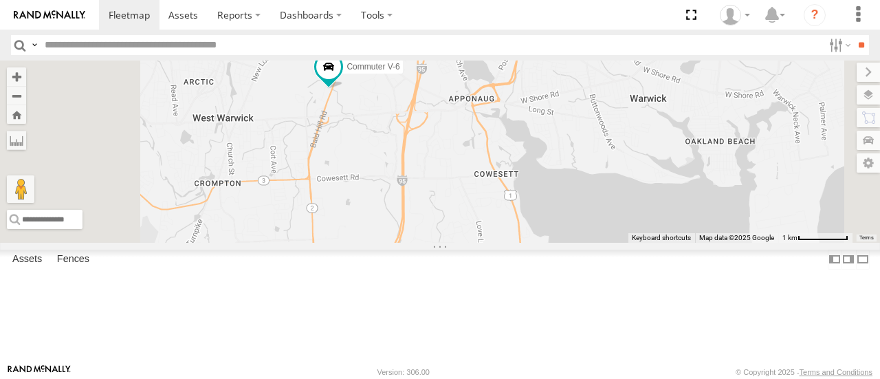
drag, startPoint x: 517, startPoint y: 159, endPoint x: 526, endPoint y: 189, distance: 31.6
click at [526, 189] on div "Commuter V-7 Commuter V-6" at bounding box center [440, 152] width 880 height 182
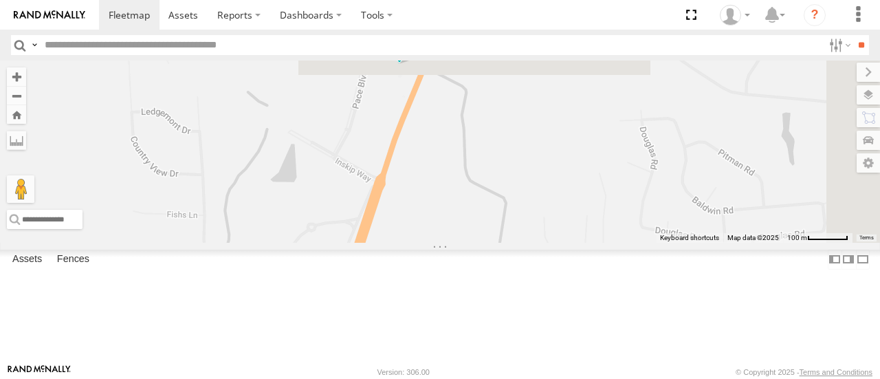
drag, startPoint x: 576, startPoint y: 189, endPoint x: 511, endPoint y: 290, distance: 119.8
click at [511, 242] on div "Commuter V-7 Commuter V-6" at bounding box center [440, 152] width 880 height 182
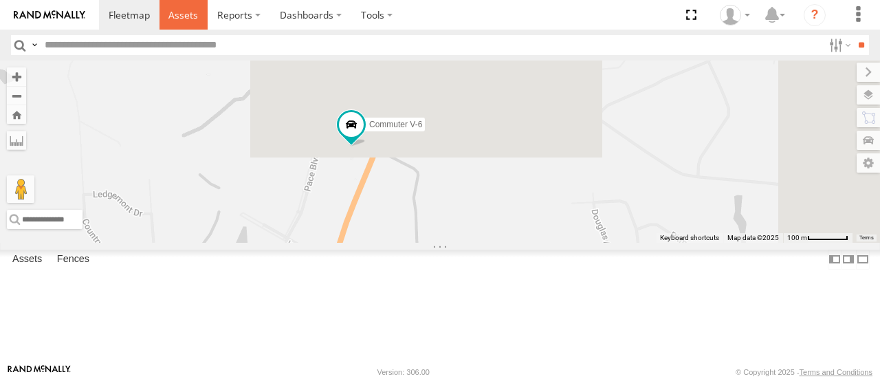
click at [171, 10] on span at bounding box center [184, 14] width 30 height 13
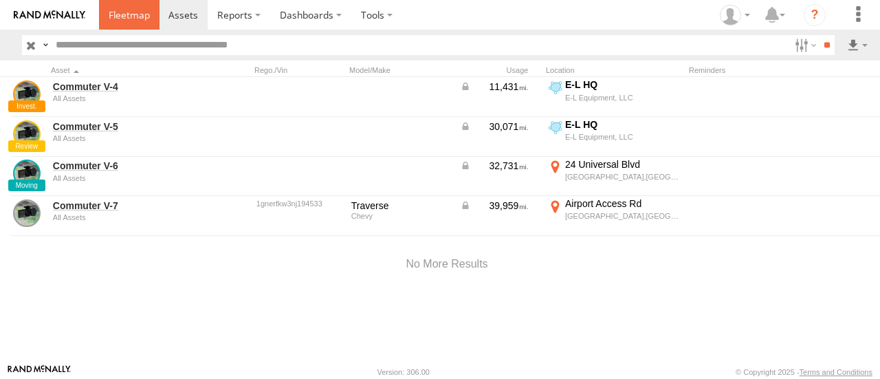
click at [133, 20] on span at bounding box center [129, 14] width 41 height 13
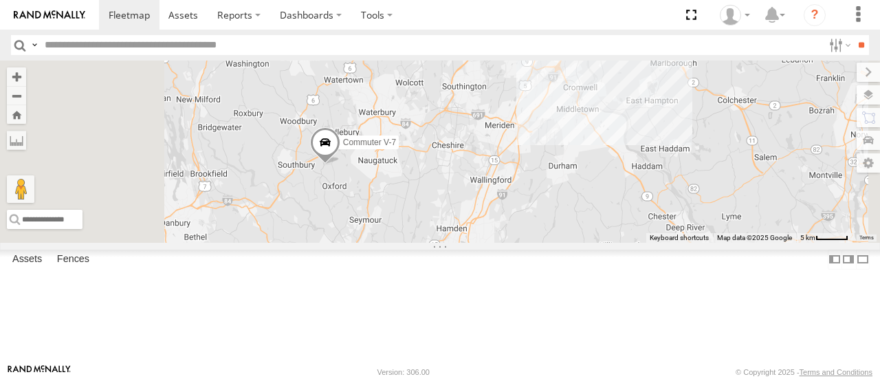
drag, startPoint x: 432, startPoint y: 239, endPoint x: 603, endPoint y: 186, distance: 179.3
click at [603, 186] on div "Commuter V-7 Commuter V-6 2" at bounding box center [440, 152] width 880 height 182
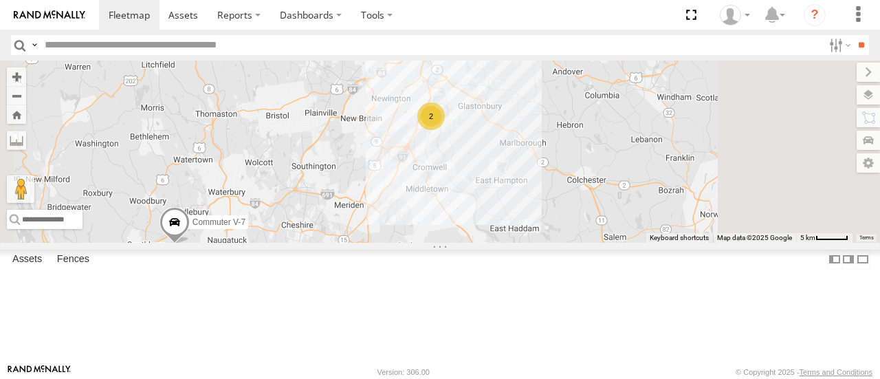
drag, startPoint x: 726, startPoint y: 169, endPoint x: 539, endPoint y: 282, distance: 218.8
click at [539, 242] on div "Commuter V-7 Commuter V-6 2" at bounding box center [440, 152] width 880 height 182
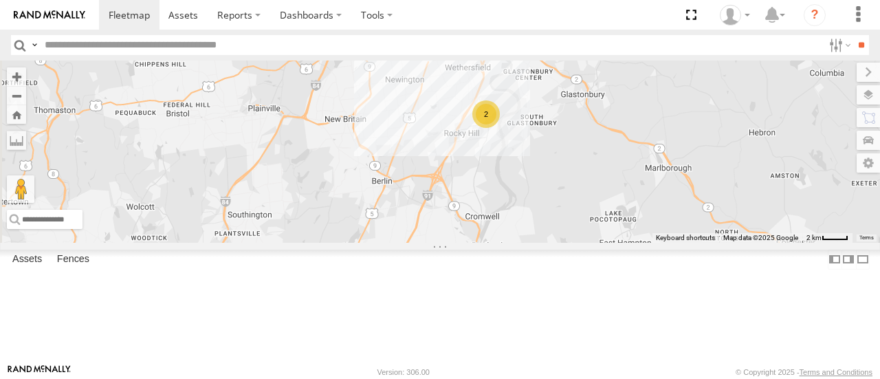
click at [500, 128] on div "2" at bounding box center [487, 114] width 28 height 28
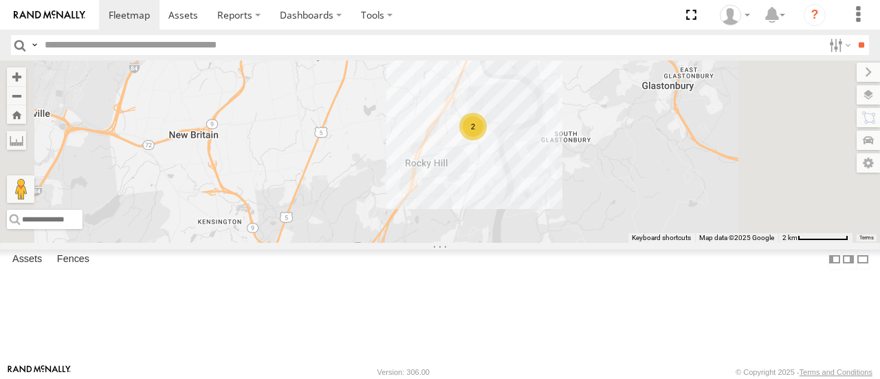
click at [487, 140] on div "2" at bounding box center [474, 127] width 28 height 28
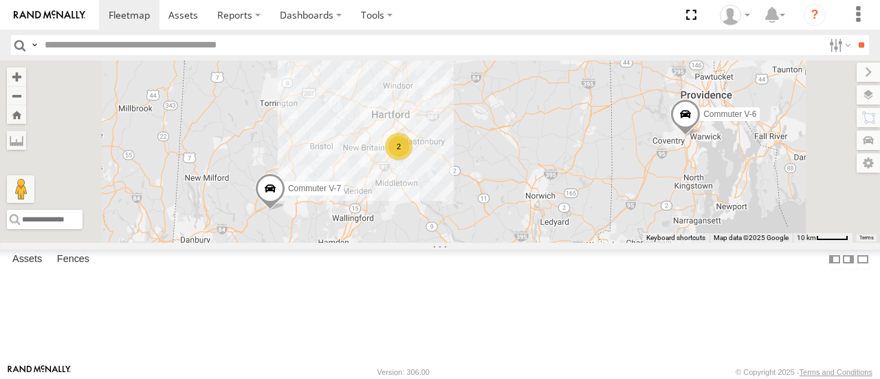
click at [0, 0] on div "All Assets" at bounding box center [0, 0] width 0 height 0
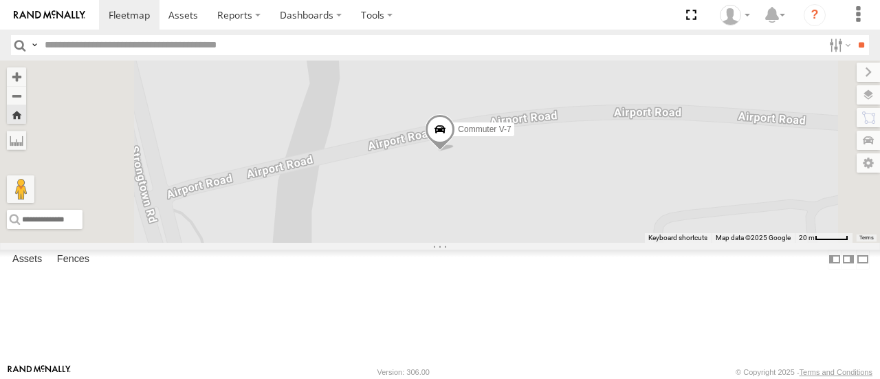
click at [455, 152] on span at bounding box center [440, 133] width 30 height 37
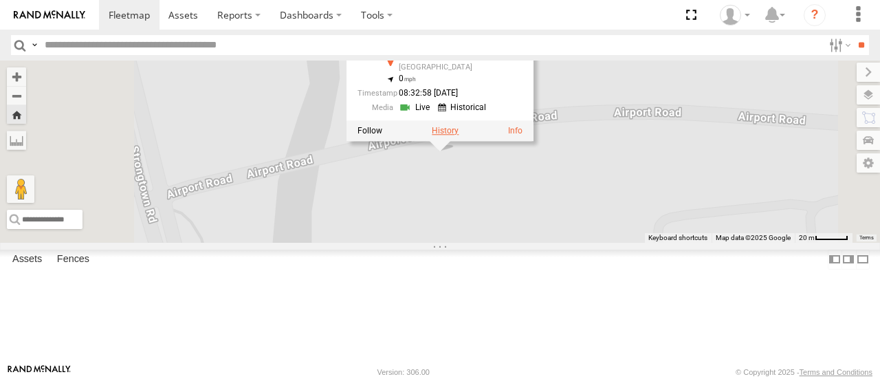
click at [459, 136] on label at bounding box center [445, 132] width 27 height 10
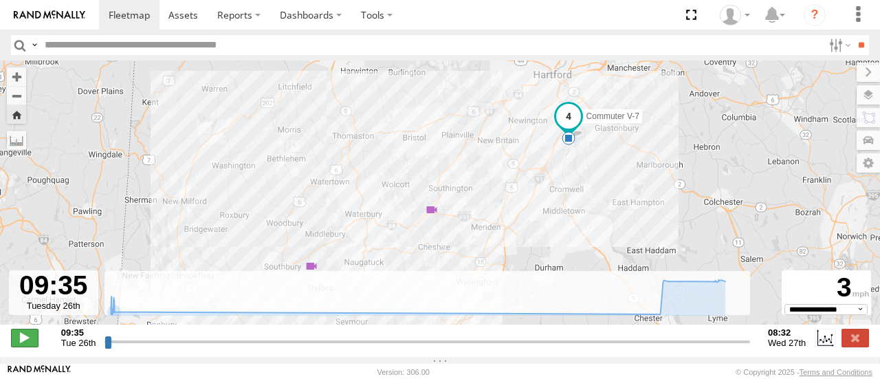
click at [22, 341] on span at bounding box center [25, 338] width 28 height 18
drag, startPoint x: 116, startPoint y: 349, endPoint x: 649, endPoint y: 352, distance: 533.1
click at [649, 348] on input "range" at bounding box center [428, 341] width 646 height 13
drag, startPoint x: 654, startPoint y: 352, endPoint x: 657, endPoint y: 329, distance: 22.2
click at [657, 335] on input "range" at bounding box center [428, 341] width 646 height 13
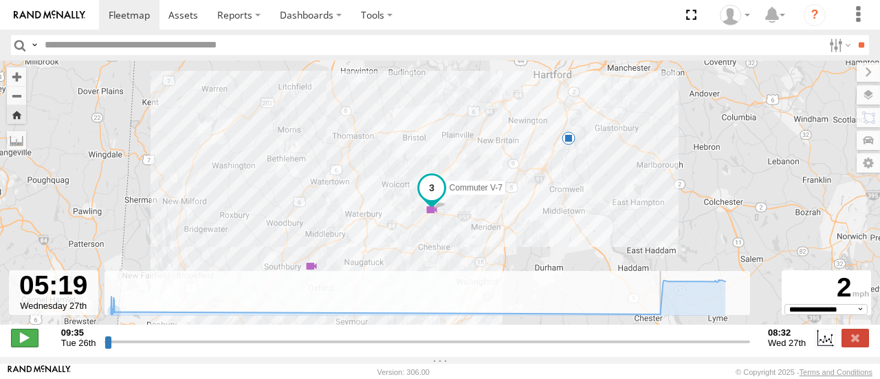
click at [17, 344] on span at bounding box center [25, 338] width 28 height 18
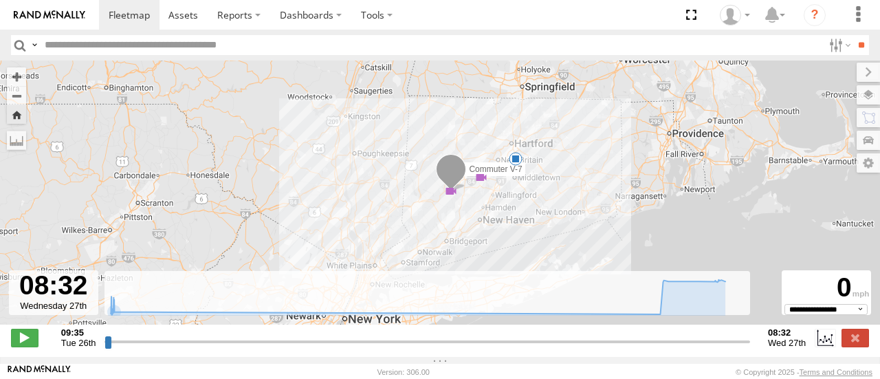
drag, startPoint x: 215, startPoint y: 163, endPoint x: 558, endPoint y: 220, distance: 348.0
click at [558, 220] on div "Commuter V-7 09:43 Tue 05:31 Wed 08:32 Wed" at bounding box center [440, 200] width 880 height 279
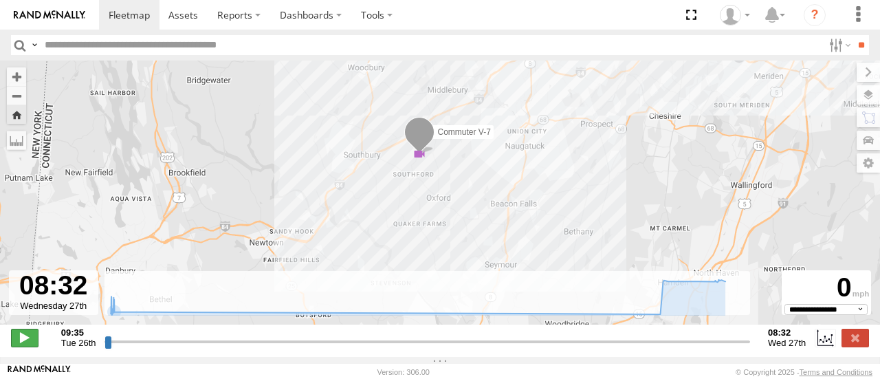
click at [23, 347] on span at bounding box center [25, 338] width 28 height 18
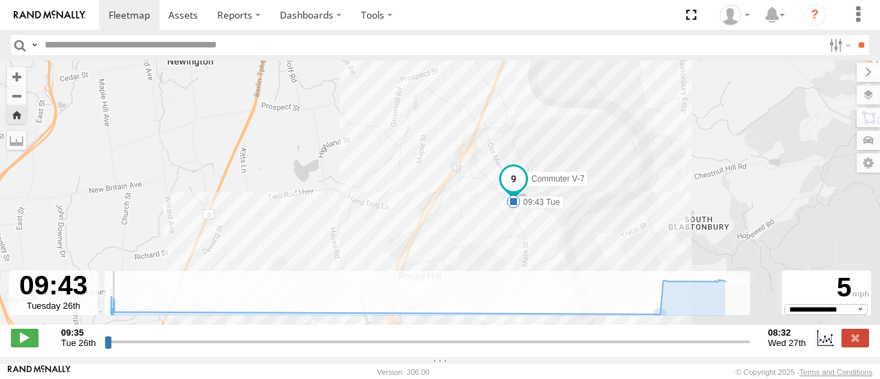
drag, startPoint x: 537, startPoint y: 204, endPoint x: 567, endPoint y: 173, distance: 42.3
click at [567, 173] on div "Commuter V-7 09:43 Tue 05:31 Wed 08:32 Wed" at bounding box center [440, 200] width 880 height 279
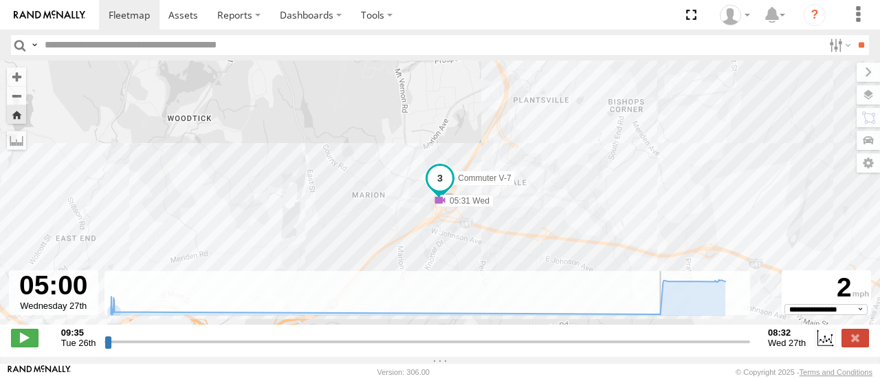
drag, startPoint x: 111, startPoint y: 347, endPoint x: 647, endPoint y: 335, distance: 536.0
click at [647, 335] on input "range" at bounding box center [428, 341] width 646 height 13
click at [464, 207] on label "05:31 Wed" at bounding box center [467, 201] width 54 height 12
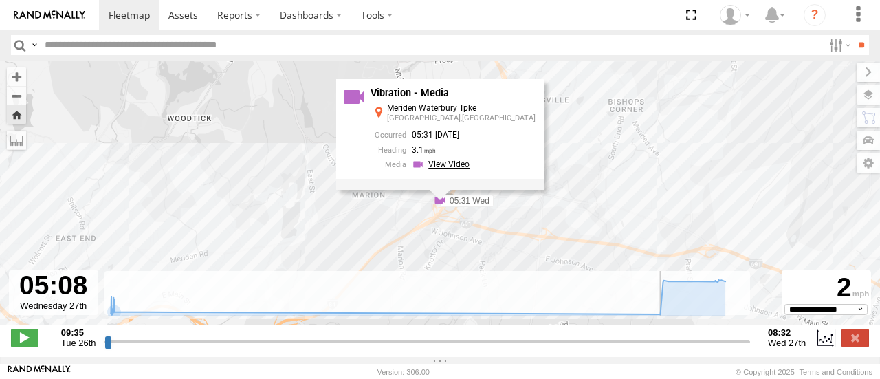
click at [467, 170] on link at bounding box center [443, 164] width 62 height 13
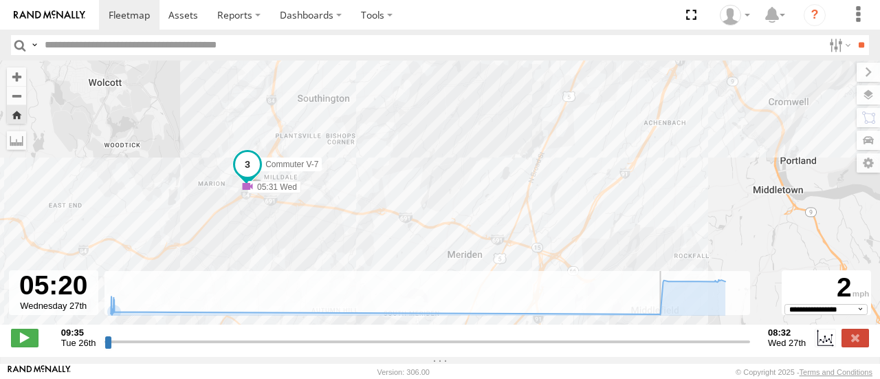
click at [250, 171] on span at bounding box center [247, 163] width 25 height 25
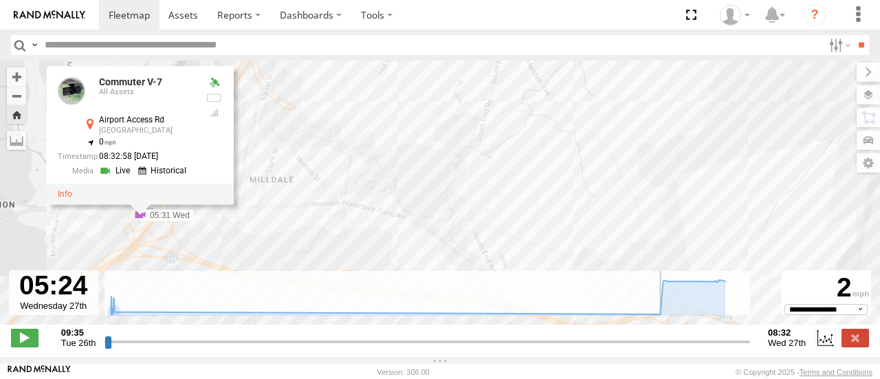
drag, startPoint x: 346, startPoint y: 162, endPoint x: 748, endPoint y: 82, distance: 410.2
click at [680, 101] on div "Commuter V-7 09:43 Tue 05:31 Wed 08:32 Wed Commuter V-7 All Assets Airport Acce…" at bounding box center [440, 200] width 880 height 279
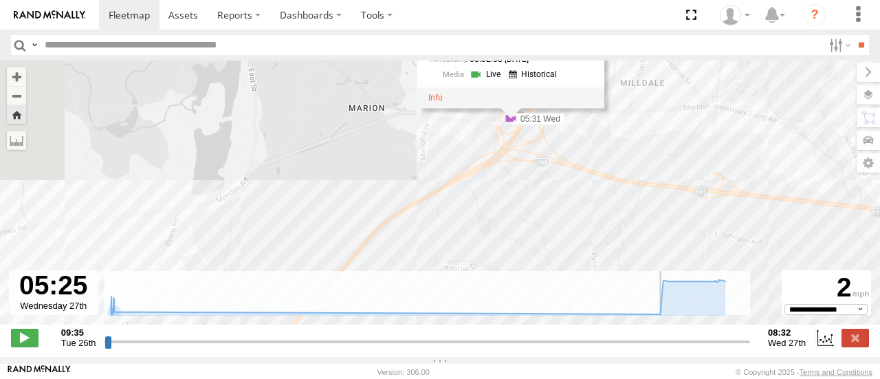
drag, startPoint x: 598, startPoint y: 111, endPoint x: 420, endPoint y: 250, distance: 226.4
click at [420, 250] on div "Commuter V-7 09:43 Tue 05:31 Wed 08:32 Wed Commuter V-7 All Assets Airport Acce…" at bounding box center [440, 200] width 880 height 279
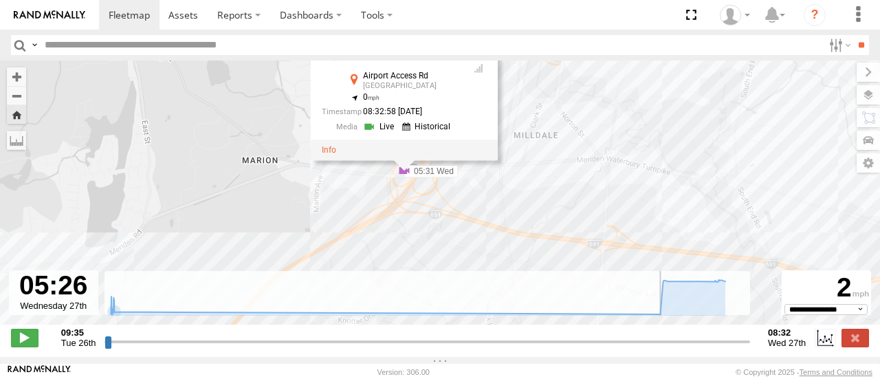
drag, startPoint x: 544, startPoint y: 215, endPoint x: 506, endPoint y: 241, distance: 46.2
click at [506, 241] on div "Commuter V-7 09:43 Tue 05:31 Wed 08:32 Wed Commuter V-7 All Assets Airport Acce…" at bounding box center [440, 200] width 880 height 279
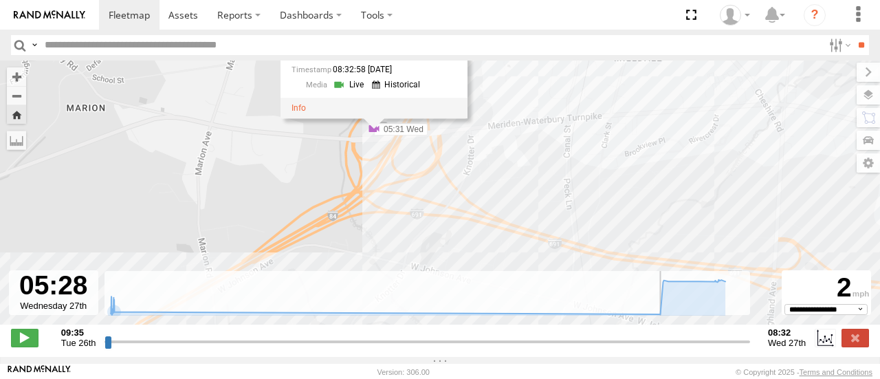
click at [408, 173] on div "Commuter V-7 09:43 Tue 05:31 Wed 08:32 Wed Commuter V-7 All Assets Airport Acce…" at bounding box center [440, 200] width 880 height 279
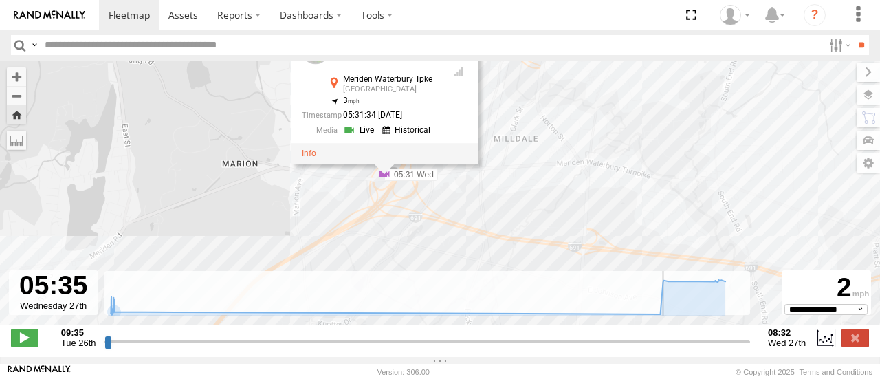
click at [623, 165] on div "Commuter V-7 09:43 Tue 05:31 Wed 08:32 Wed Commuter V-7 All Assets Meriden Wate…" at bounding box center [440, 200] width 880 height 279
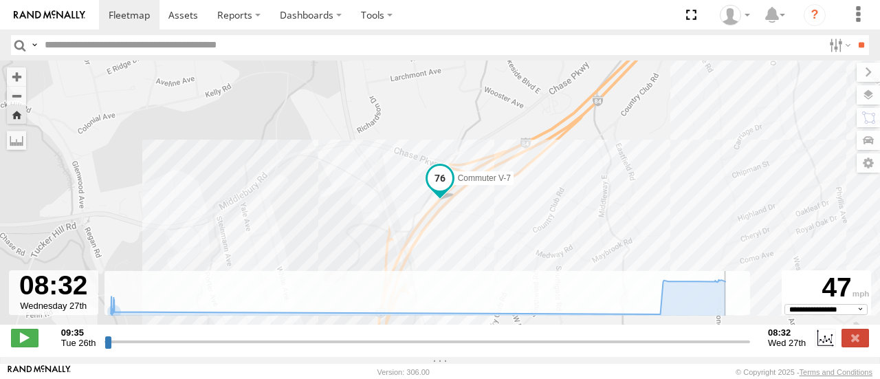
type input "**********"
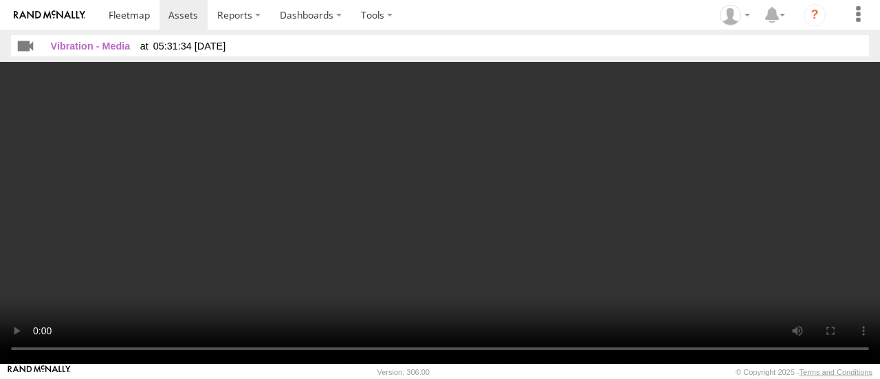
drag, startPoint x: 235, startPoint y: 293, endPoint x: 482, endPoint y: 245, distance: 250.9
click at [482, 245] on video at bounding box center [440, 213] width 880 height 302
click at [235, 270] on video at bounding box center [440, 213] width 880 height 302
drag, startPoint x: 135, startPoint y: 30, endPoint x: 147, endPoint y: 43, distance: 17.5
click at [137, 33] on header "Vibration - Media 05:31:34 08/27/2025 **" at bounding box center [440, 46] width 880 height 32
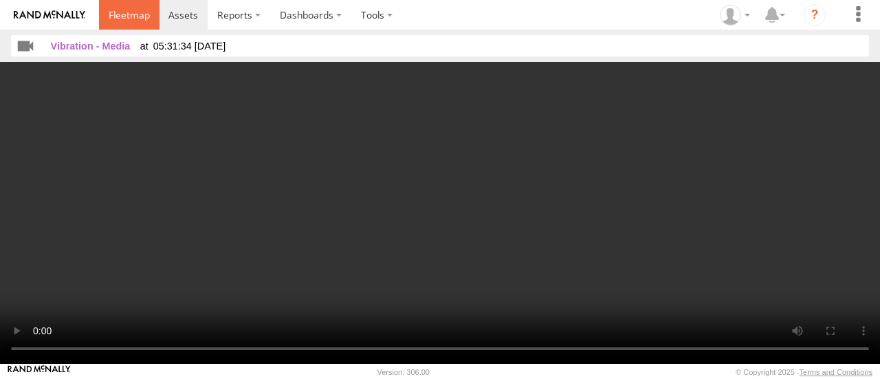
click at [116, 21] on link at bounding box center [129, 15] width 61 height 30
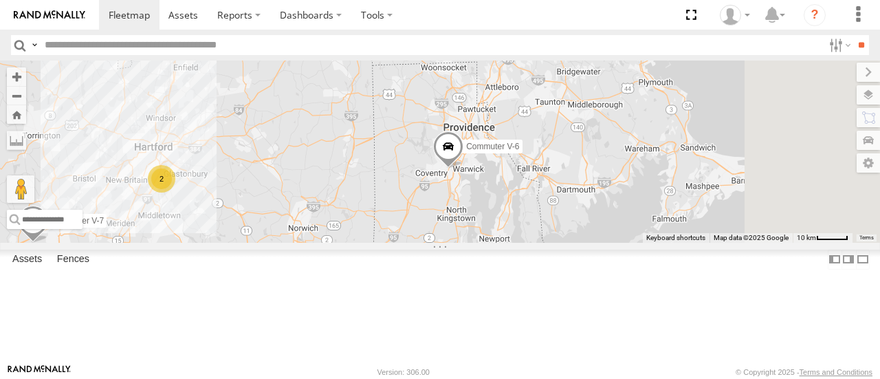
drag, startPoint x: 809, startPoint y: 197, endPoint x: 605, endPoint y: 254, distance: 211.9
click at [605, 242] on div "2 Commuter V-7 Commuter V-6" at bounding box center [440, 152] width 880 height 182
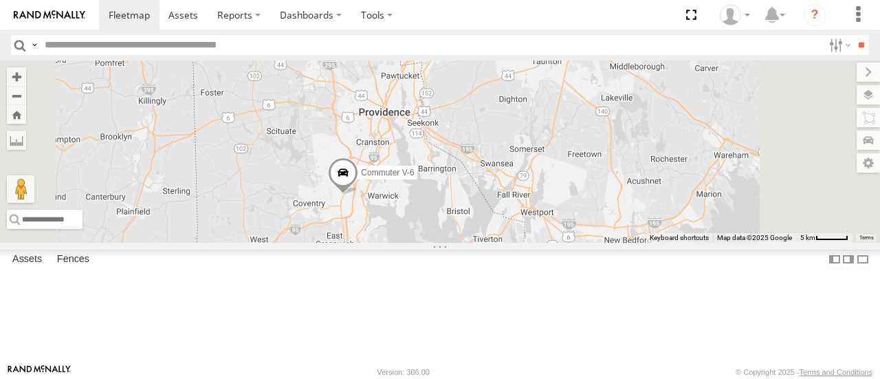
click at [358, 195] on span at bounding box center [343, 176] width 30 height 37
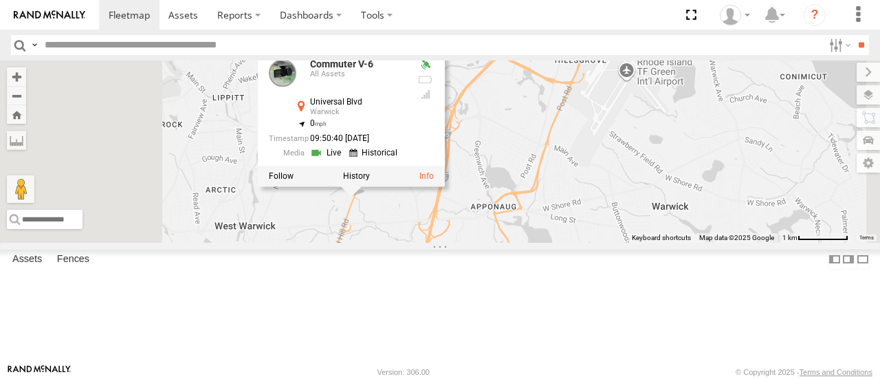
drag, startPoint x: 476, startPoint y: 255, endPoint x: 526, endPoint y: 277, distance: 54.2
click at [525, 242] on div "Commuter V-7 Commuter V-6 Commuter V-6 All Assets Universal Blvd Warwick 41.701…" at bounding box center [440, 152] width 880 height 182
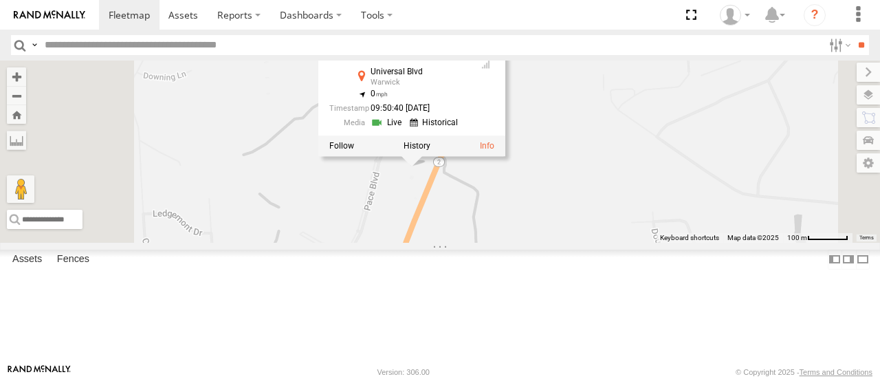
drag, startPoint x: 501, startPoint y: 178, endPoint x: 597, endPoint y: 313, distance: 165.7
click at [597, 242] on div "Commuter V-7 Commuter V-6 Commuter V-6 All Assets Universal Blvd Warwick 41.701…" at bounding box center [440, 152] width 880 height 182
